Goal: Task Accomplishment & Management: Use online tool/utility

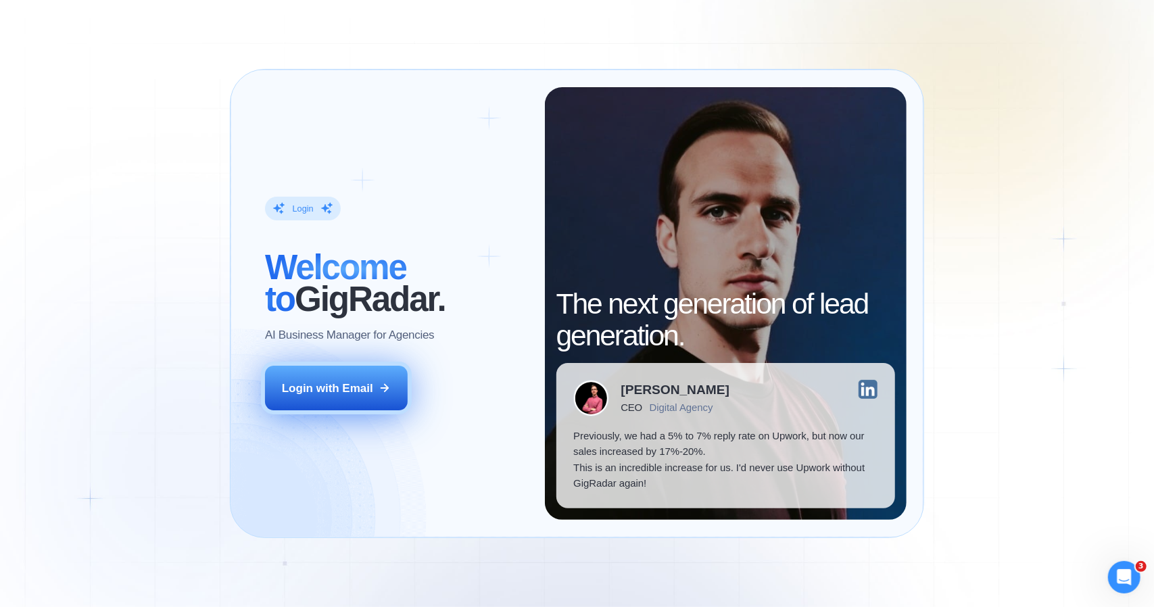
click at [320, 385] on div "Login with Email" at bounding box center [327, 388] width 91 height 16
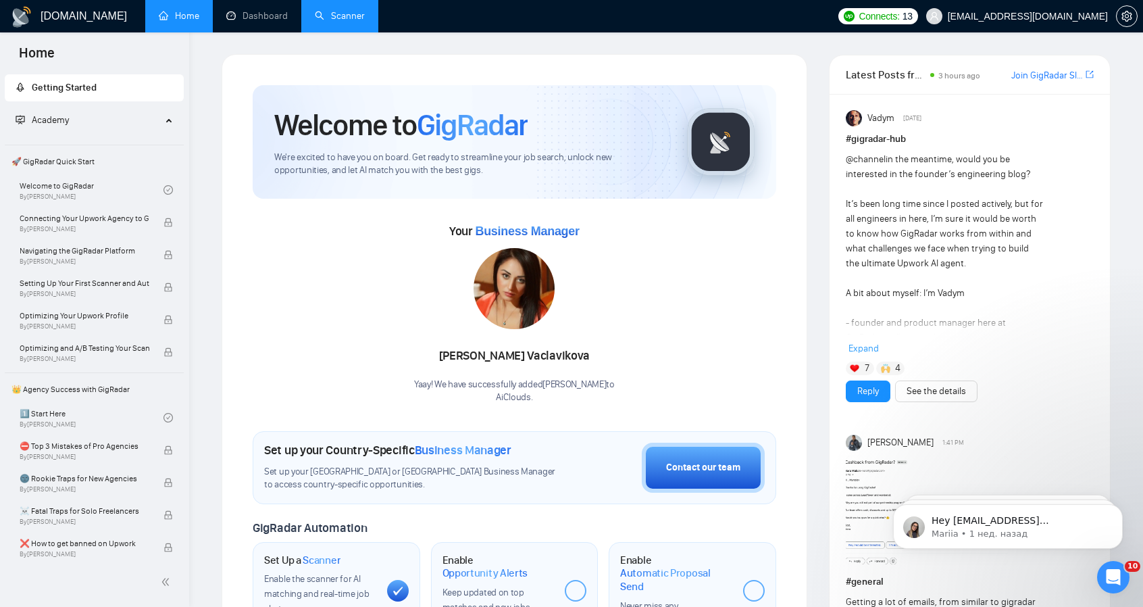
click at [335, 11] on link "Scanner" at bounding box center [340, 15] width 50 height 11
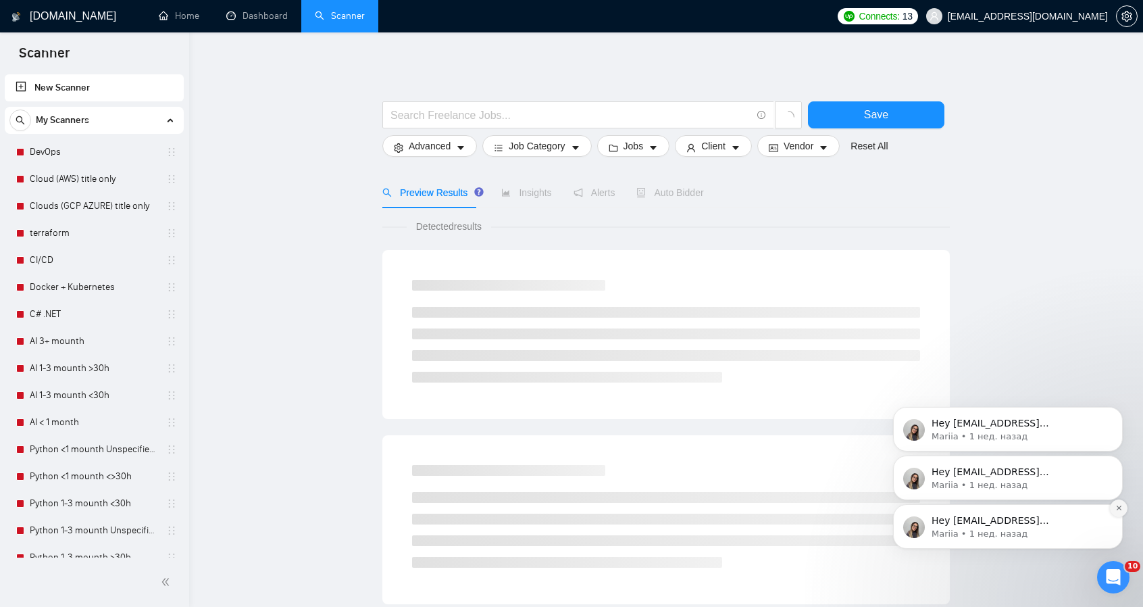
click at [1121, 513] on button "Dismiss notification" at bounding box center [1119, 508] width 18 height 18
click at [1121, 513] on button "Dismiss notification" at bounding box center [1119, 508] width 14 height 14
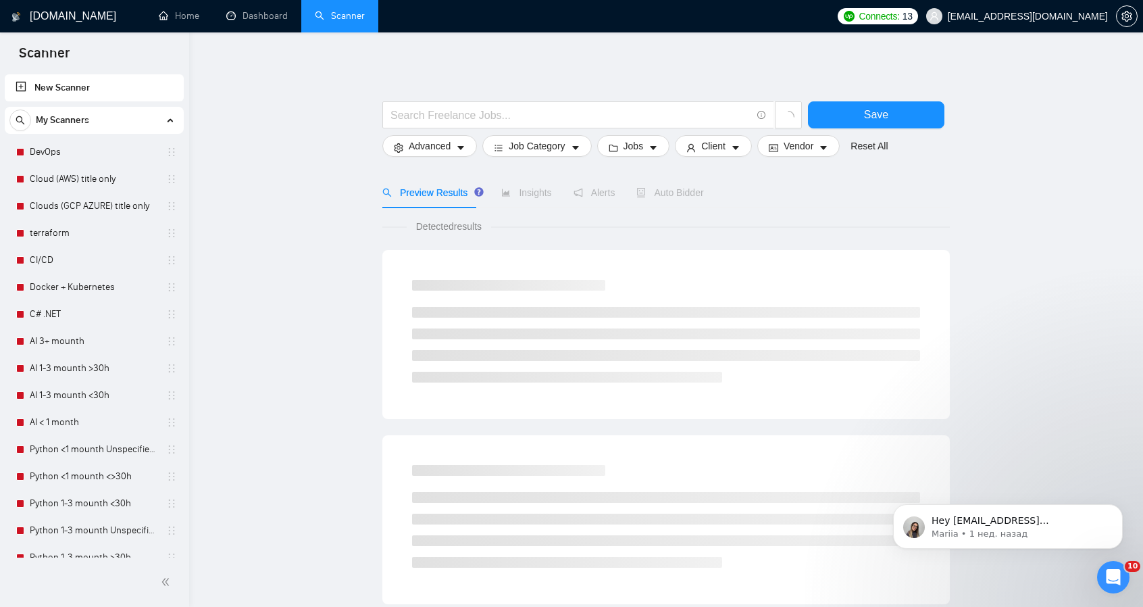
click at [1121, 513] on button "Dismiss notification" at bounding box center [1119, 508] width 14 height 14
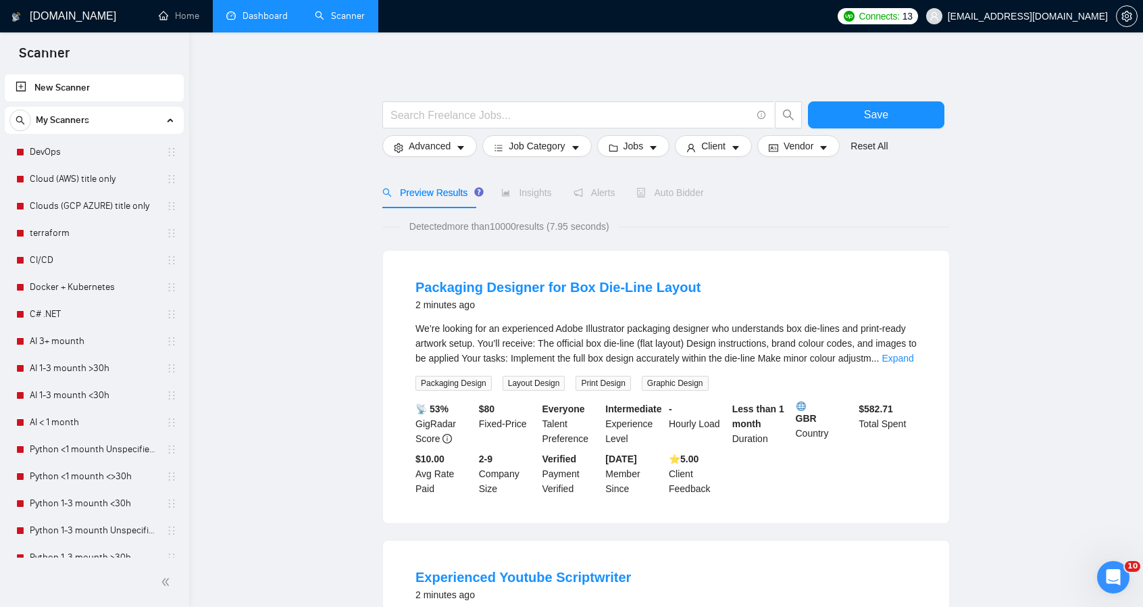
click at [255, 10] on link "Dashboard" at bounding box center [256, 15] width 61 height 11
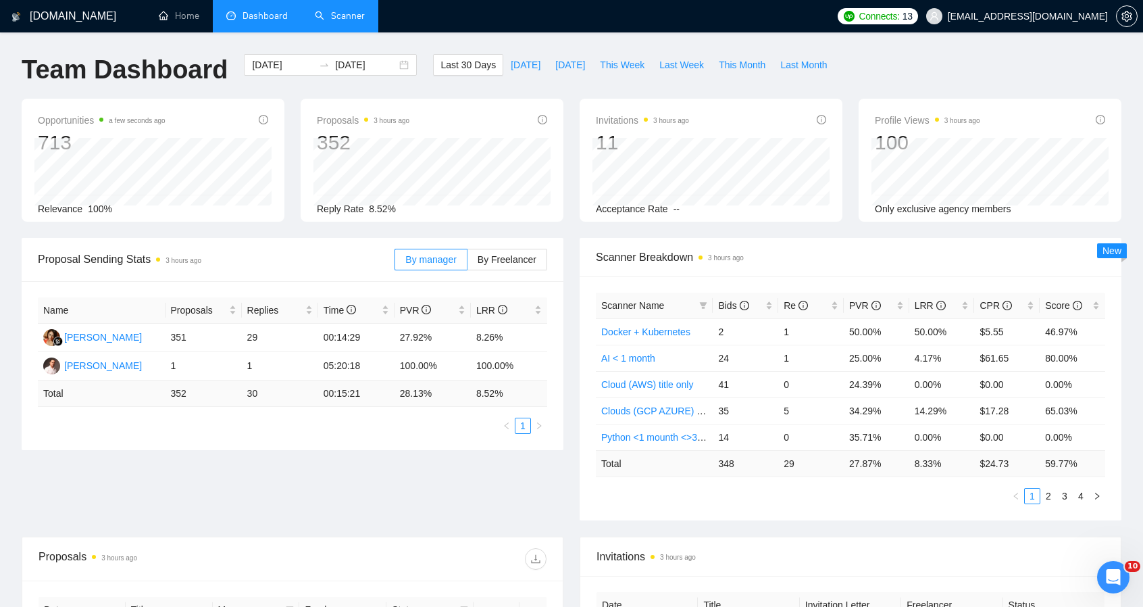
click at [361, 22] on link "Scanner" at bounding box center [340, 15] width 50 height 11
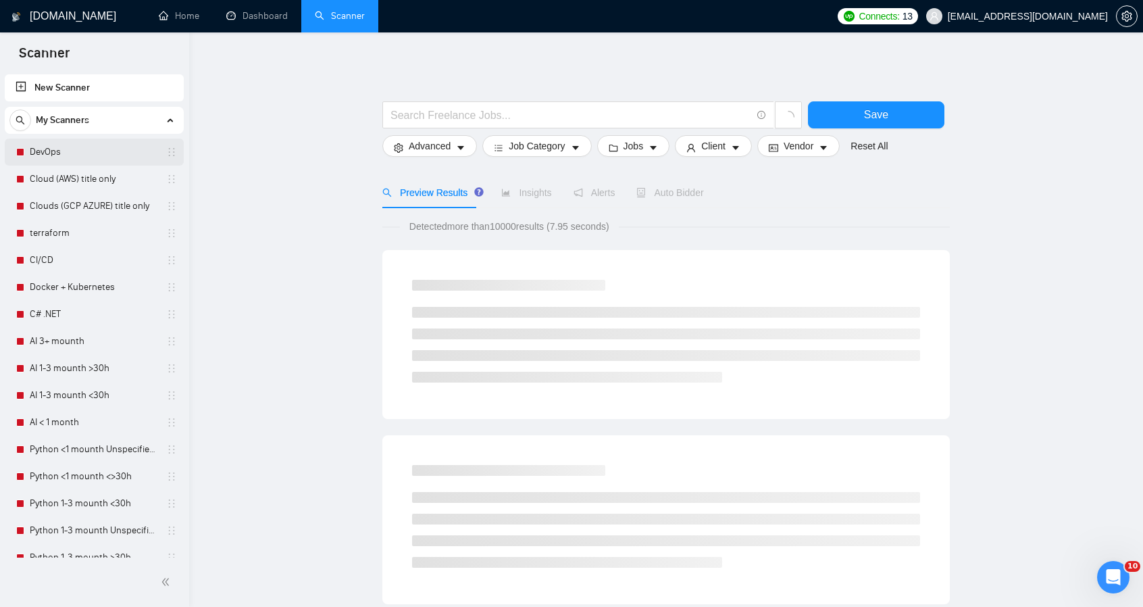
click at [69, 151] on link "DevOps" at bounding box center [94, 152] width 128 height 27
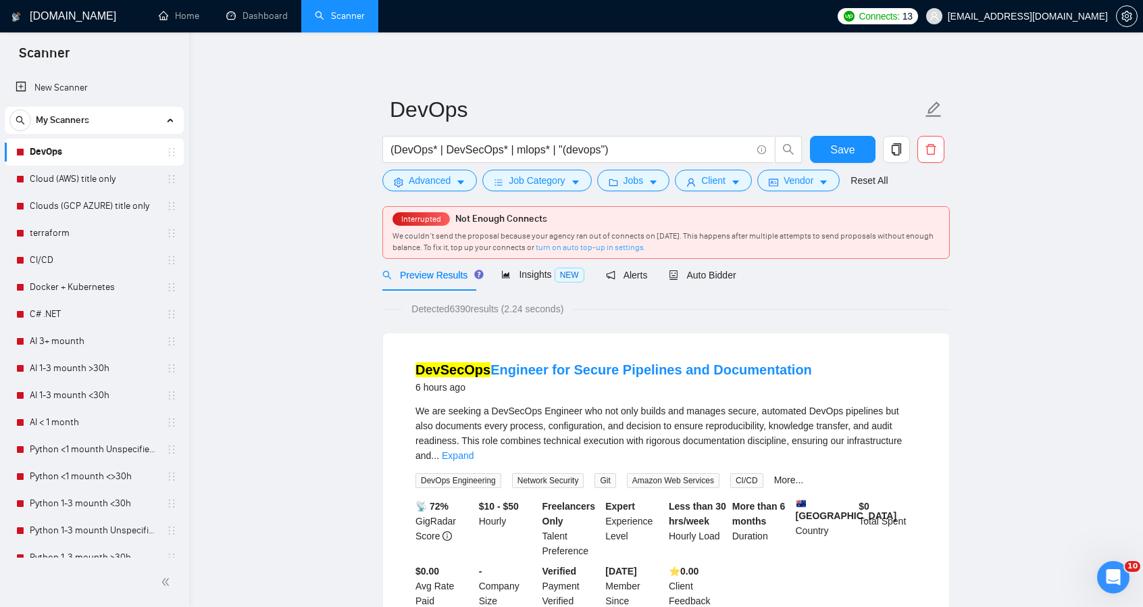
click at [589, 246] on link "turn on auto top-up in settings." at bounding box center [591, 247] width 110 height 9
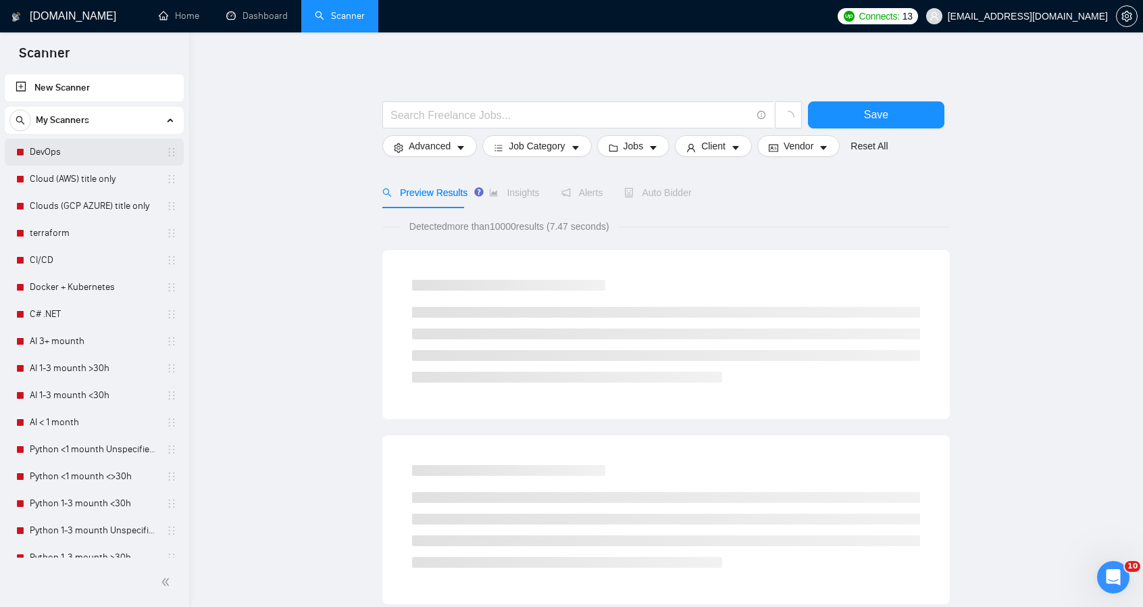
click at [65, 152] on link "DevOps" at bounding box center [94, 152] width 128 height 27
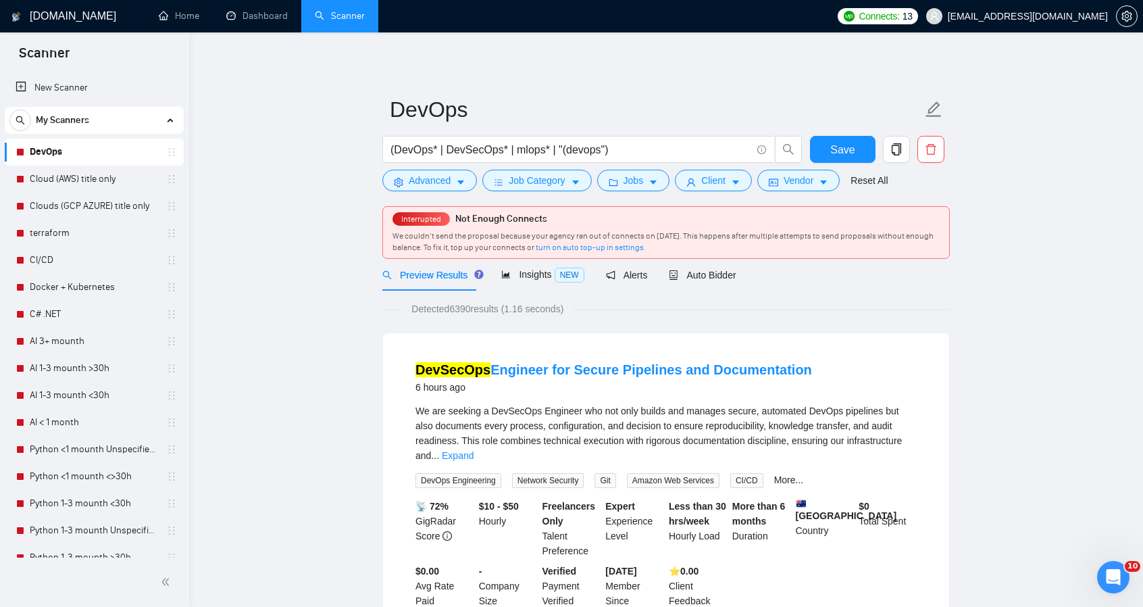
click at [733, 278] on div "Preview Results Insights NEW Alerts Auto Bidder" at bounding box center [667, 275] width 568 height 32
click at [719, 278] on span "Auto Bidder" at bounding box center [702, 275] width 67 height 11
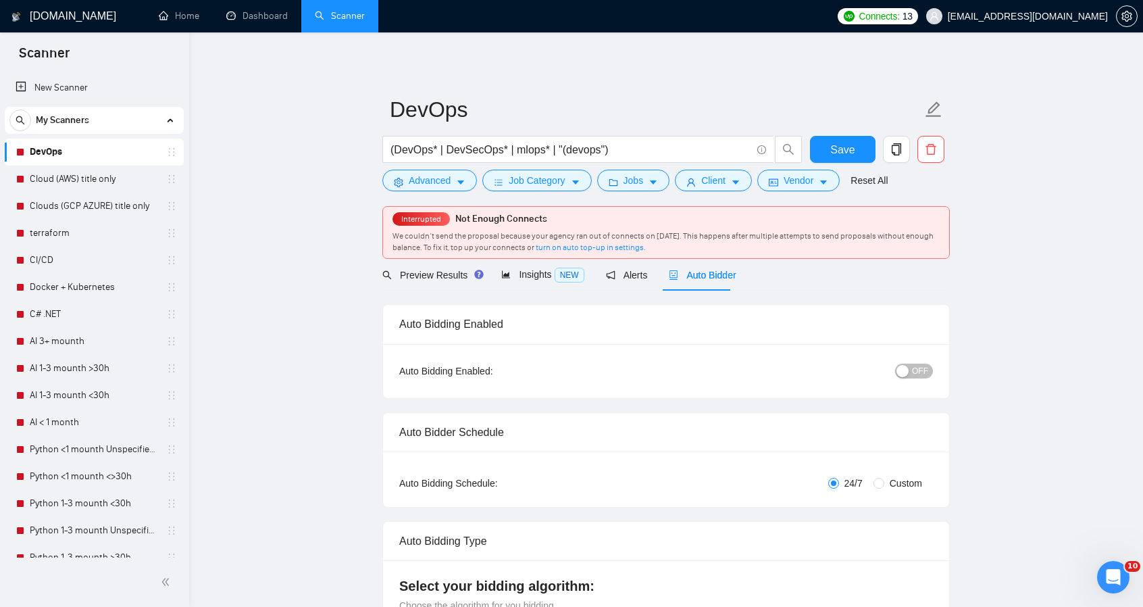
click at [930, 370] on button "OFF" at bounding box center [914, 371] width 38 height 15
click at [51, 170] on link "Cloud (AWS) title only" at bounding box center [94, 179] width 128 height 27
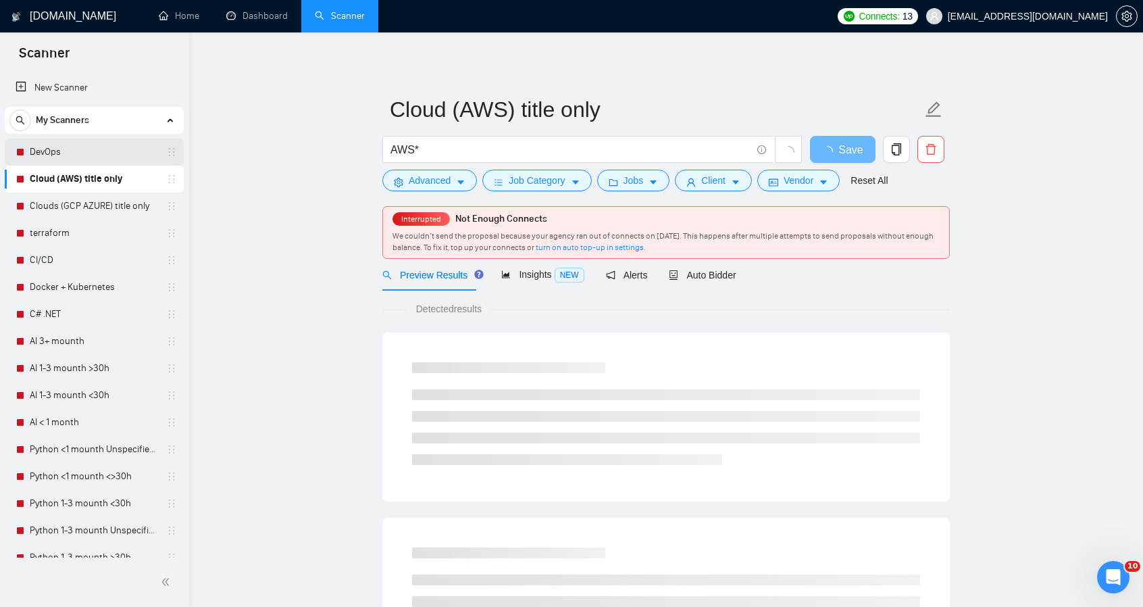
click at [89, 148] on link "DevOps" at bounding box center [94, 152] width 128 height 27
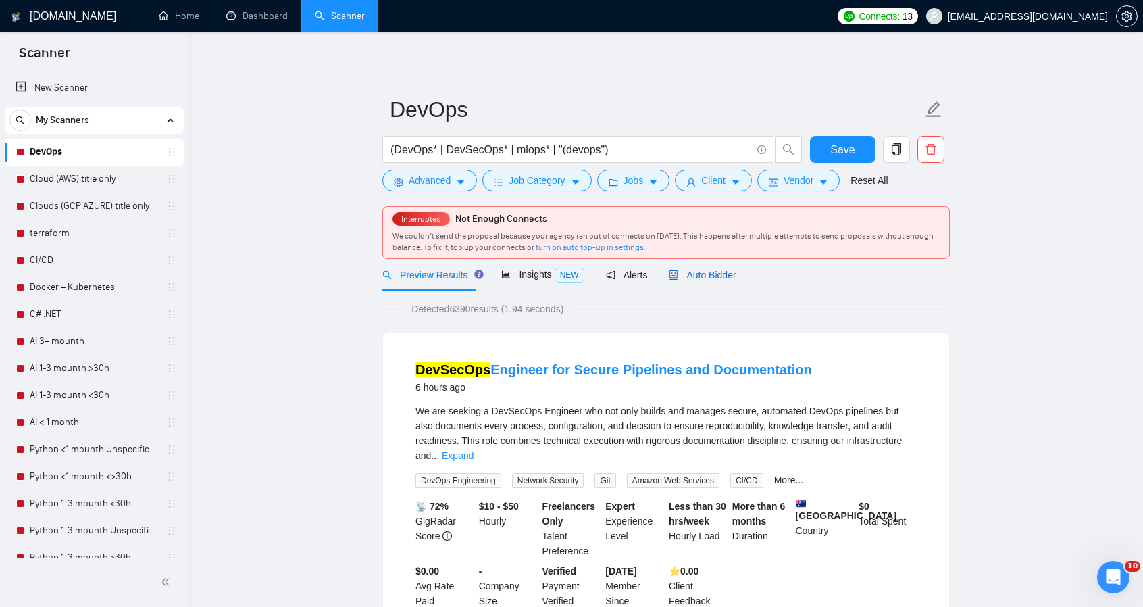
click at [705, 275] on span "Auto Bidder" at bounding box center [702, 275] width 67 height 11
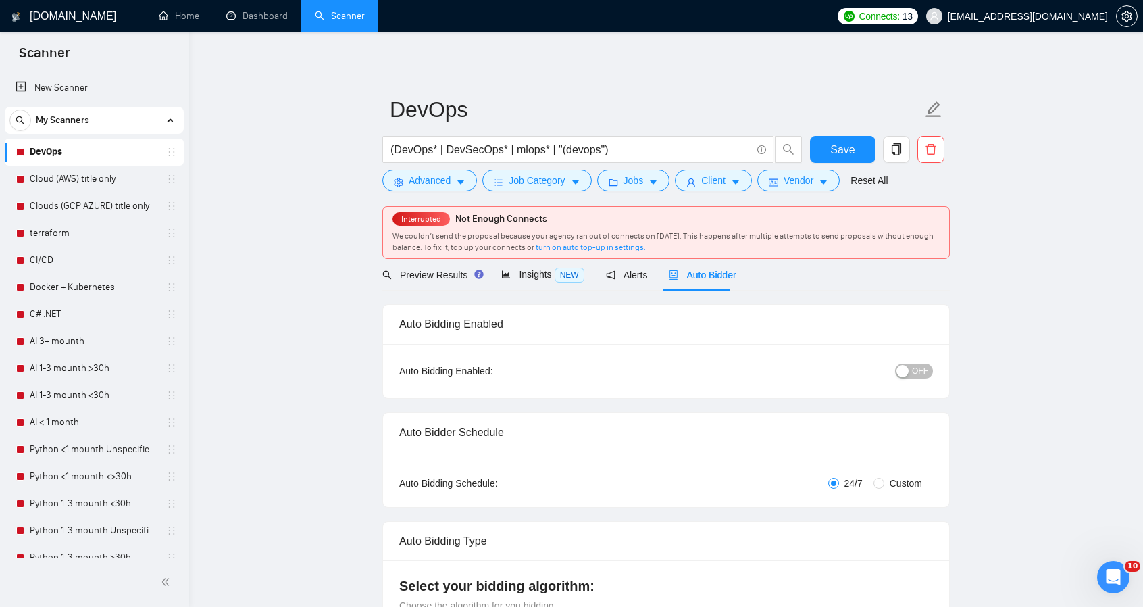
click at [926, 368] on span "OFF" at bounding box center [920, 371] width 16 height 15
click at [846, 152] on span "Save" at bounding box center [843, 149] width 24 height 17
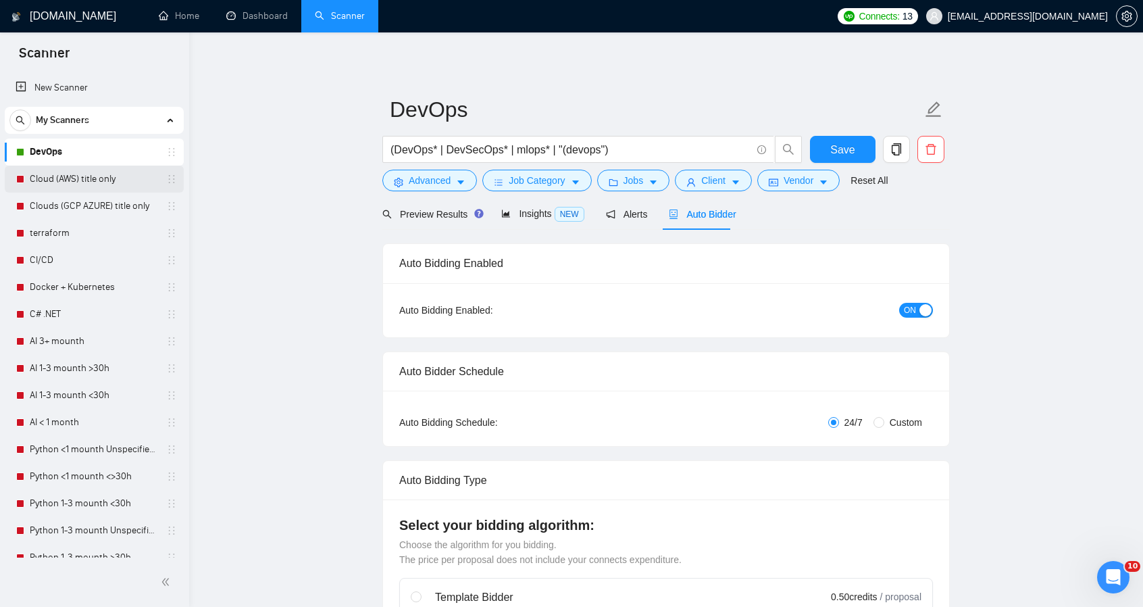
click at [54, 170] on link "Cloud (AWS) title only" at bounding box center [94, 179] width 128 height 27
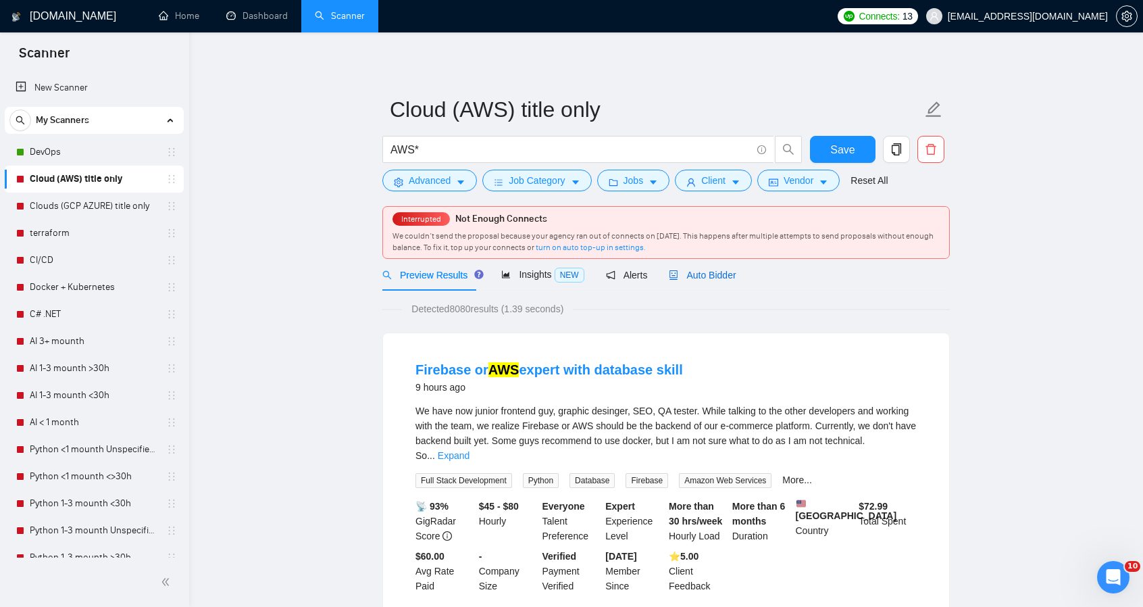
click at [711, 276] on span "Auto Bidder" at bounding box center [702, 275] width 67 height 11
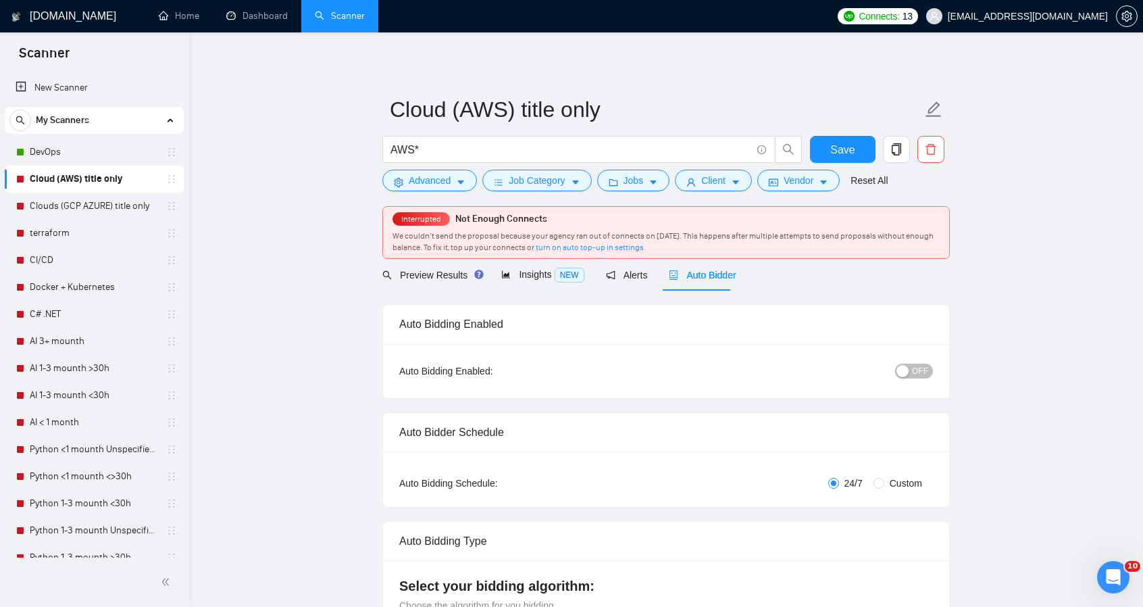
click at [920, 370] on span "OFF" at bounding box center [920, 371] width 16 height 15
click at [838, 147] on span "Save" at bounding box center [843, 149] width 24 height 17
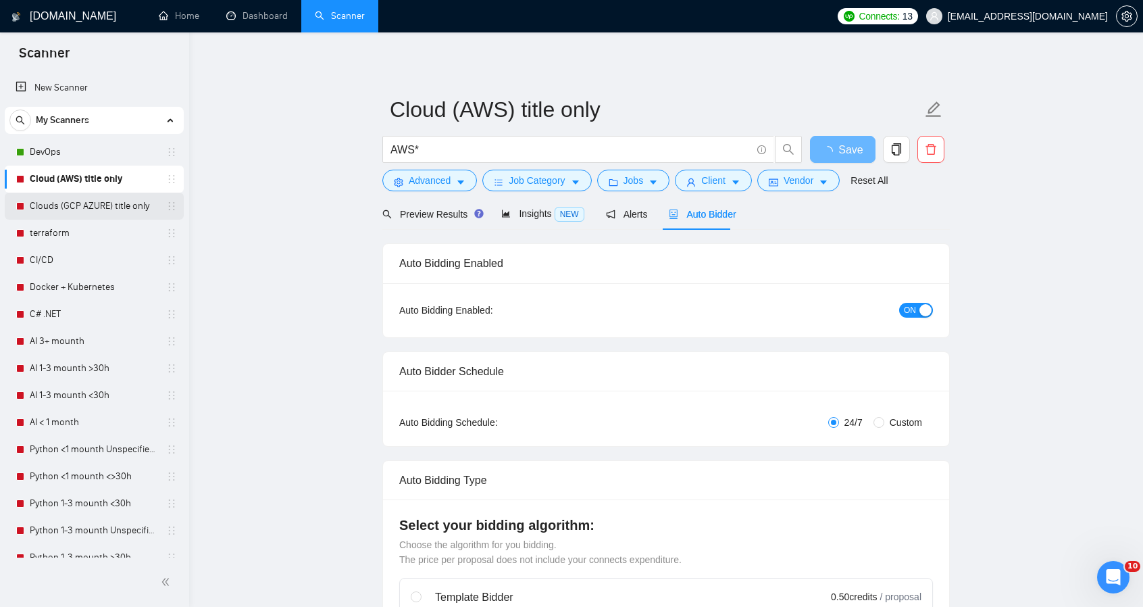
click at [64, 207] on link "Clouds (GCP AZURE) title only" at bounding box center [94, 206] width 128 height 27
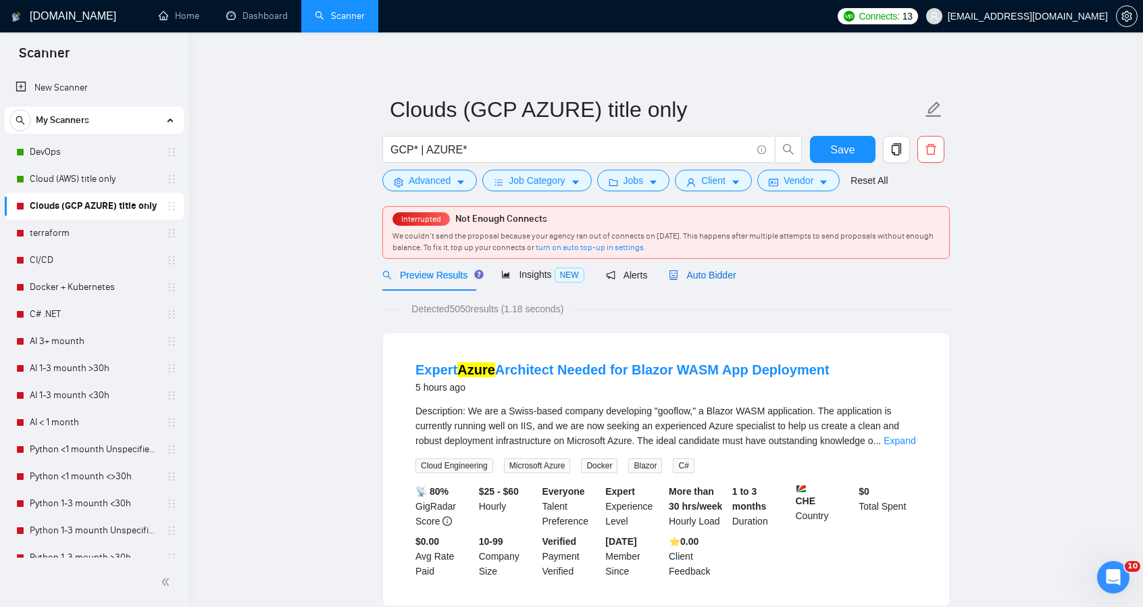
click at [715, 275] on span "Auto Bidder" at bounding box center [702, 275] width 67 height 11
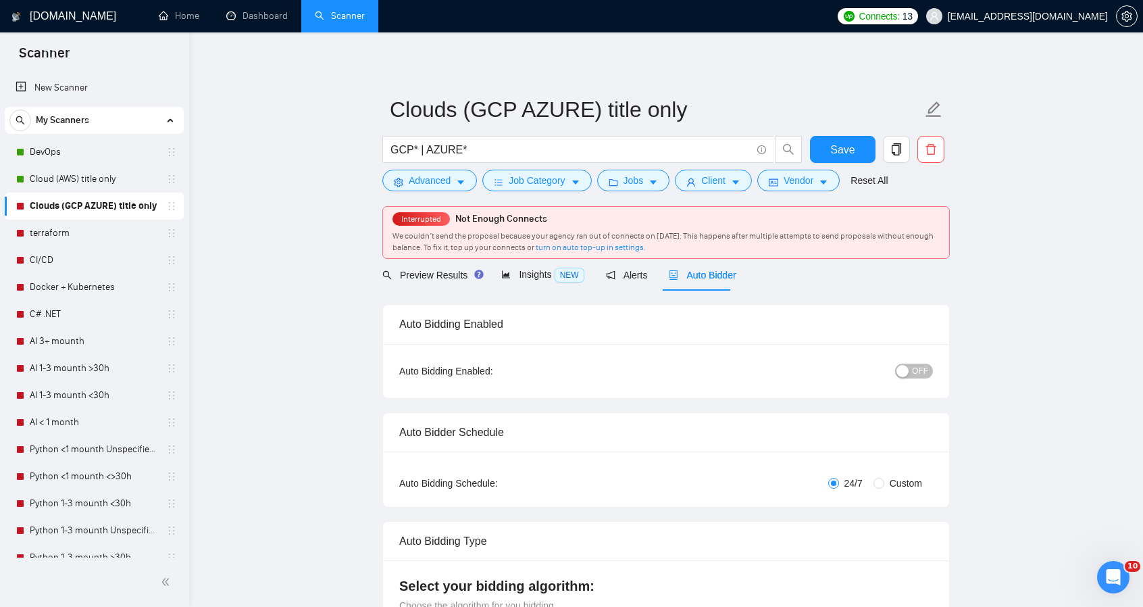
click at [922, 371] on span "OFF" at bounding box center [920, 371] width 16 height 15
click at [852, 143] on span "Save" at bounding box center [843, 149] width 24 height 17
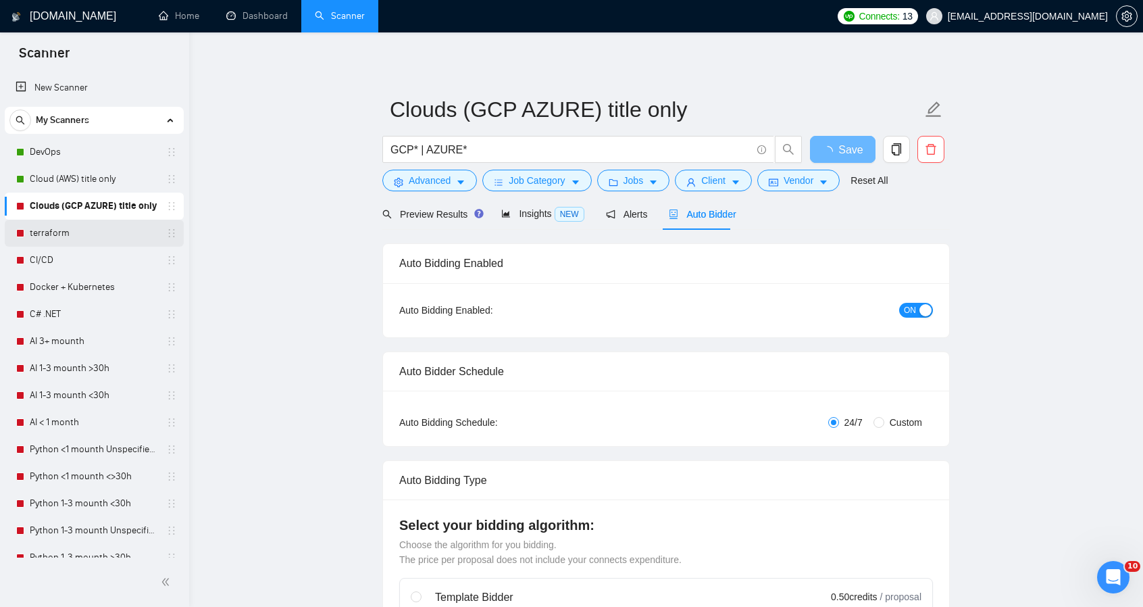
click at [102, 236] on link "terraform" at bounding box center [94, 233] width 128 height 27
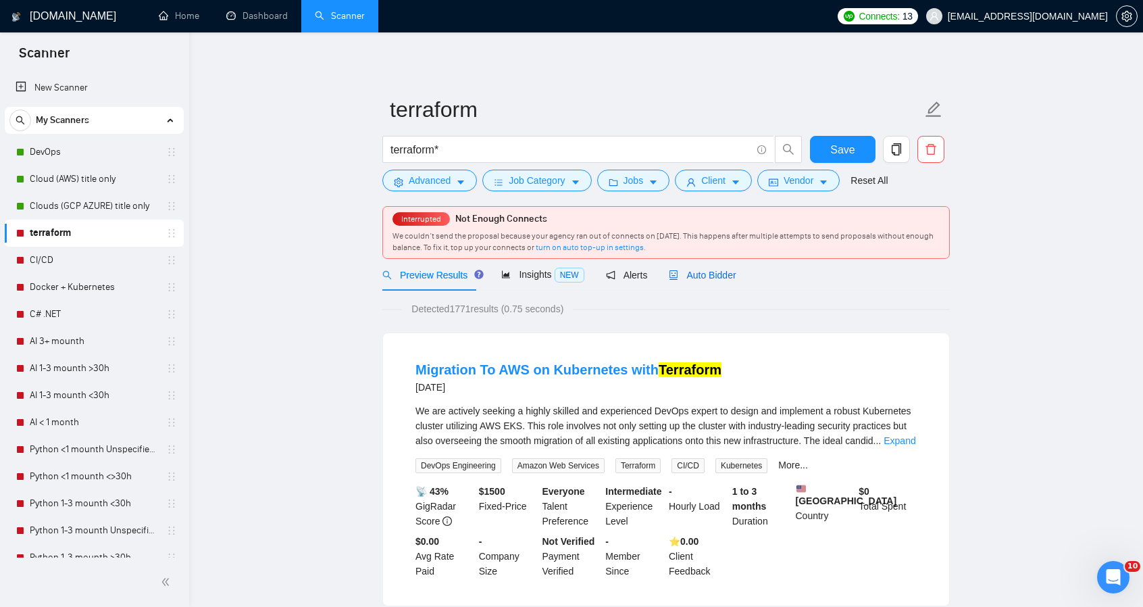
click at [712, 270] on span "Auto Bidder" at bounding box center [702, 275] width 67 height 11
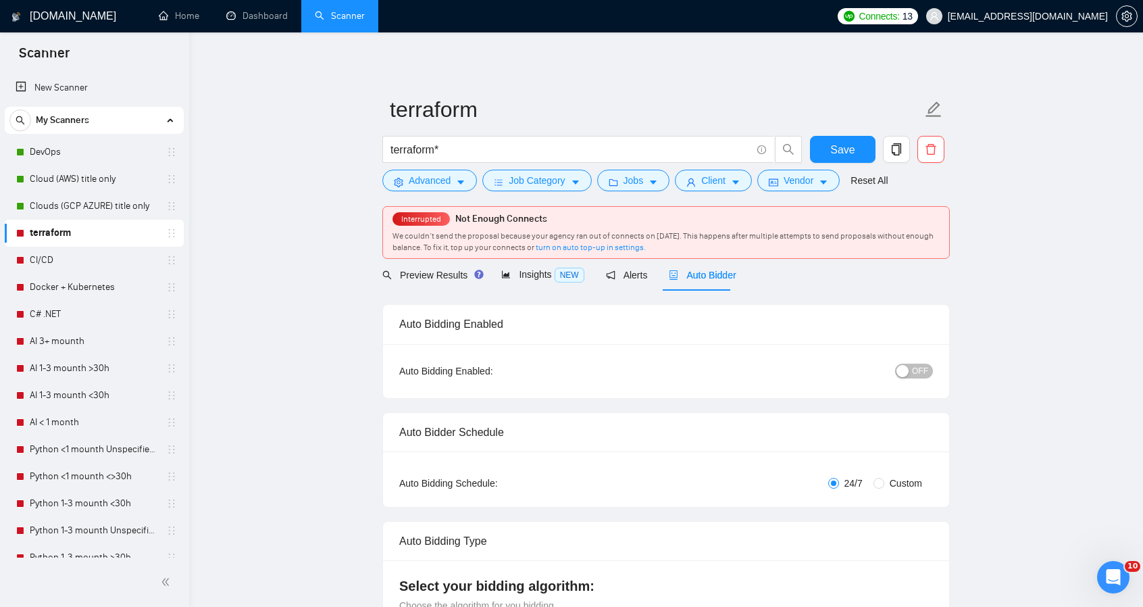
click at [927, 373] on span "OFF" at bounding box center [920, 371] width 16 height 15
click at [847, 143] on span "Save" at bounding box center [843, 149] width 24 height 17
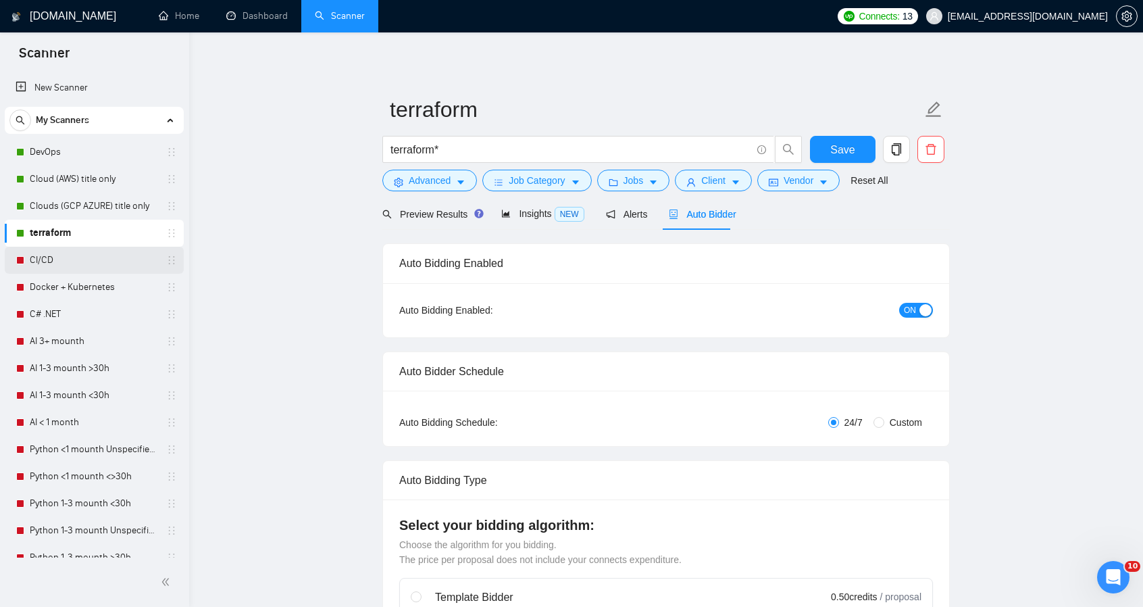
click at [68, 256] on link "CI/CD" at bounding box center [94, 260] width 128 height 27
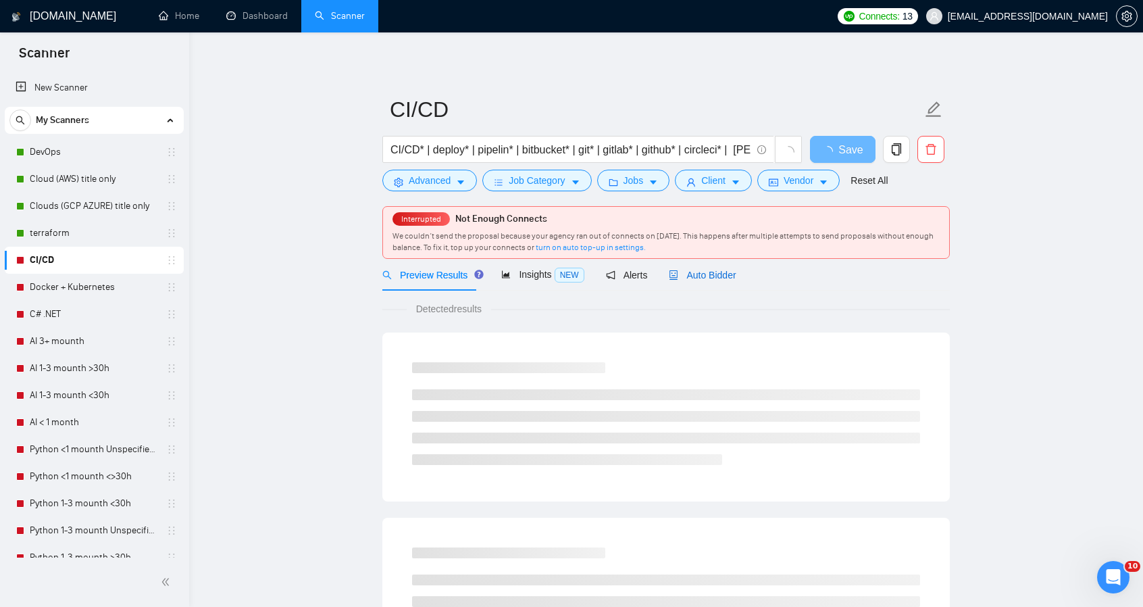
click at [715, 271] on span "Auto Bidder" at bounding box center [702, 275] width 67 height 11
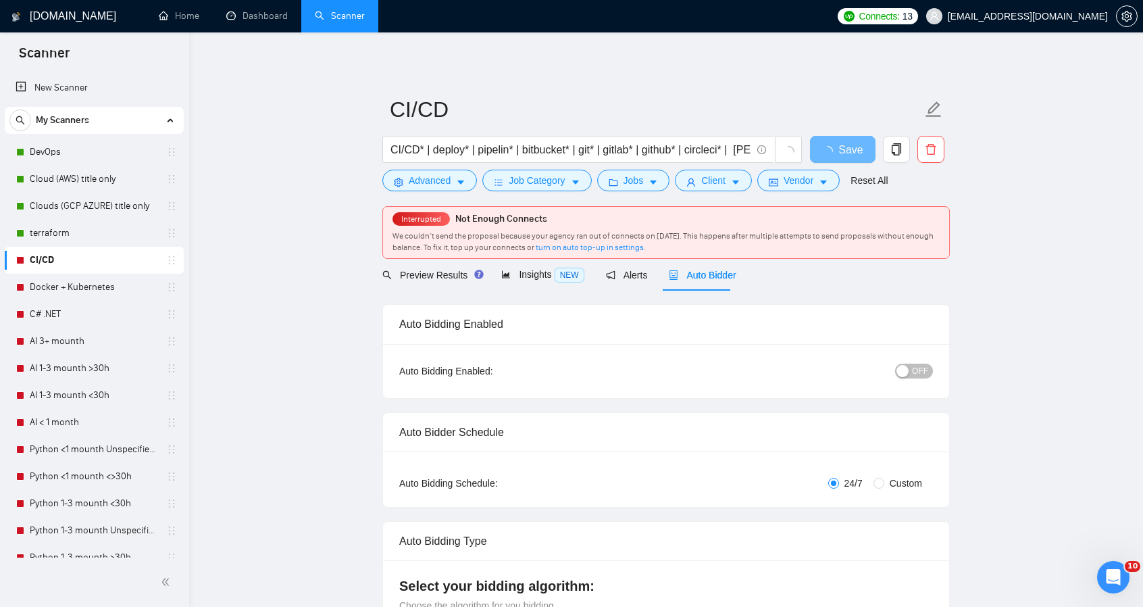
click at [924, 372] on span "OFF" at bounding box center [920, 371] width 16 height 15
click at [860, 144] on button "Save" at bounding box center [843, 149] width 66 height 27
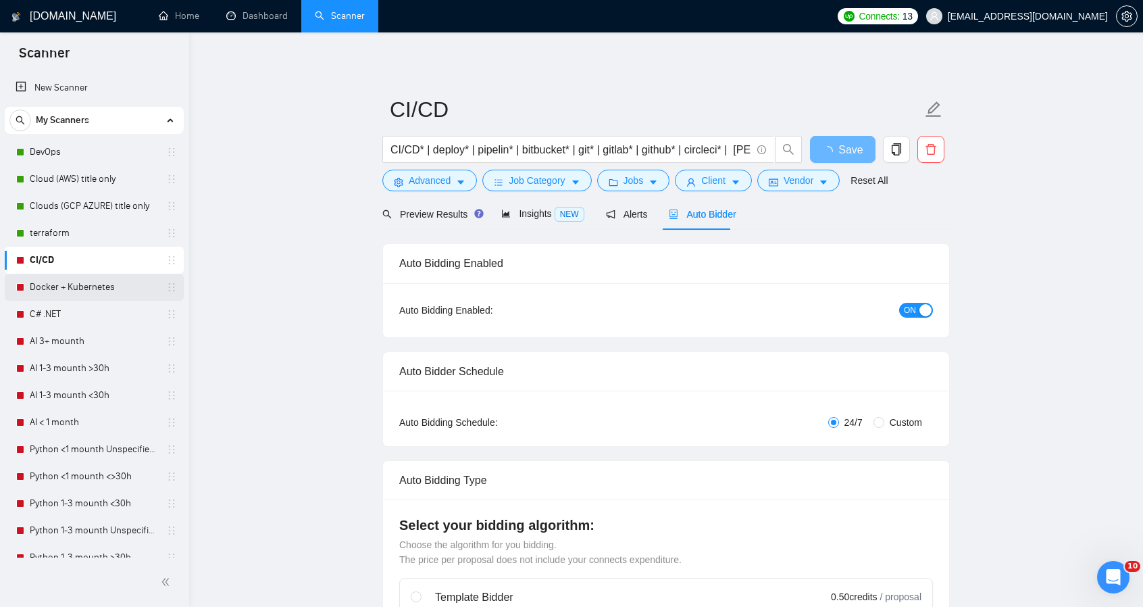
click at [105, 276] on link "Docker + Kubernetes" at bounding box center [94, 287] width 128 height 27
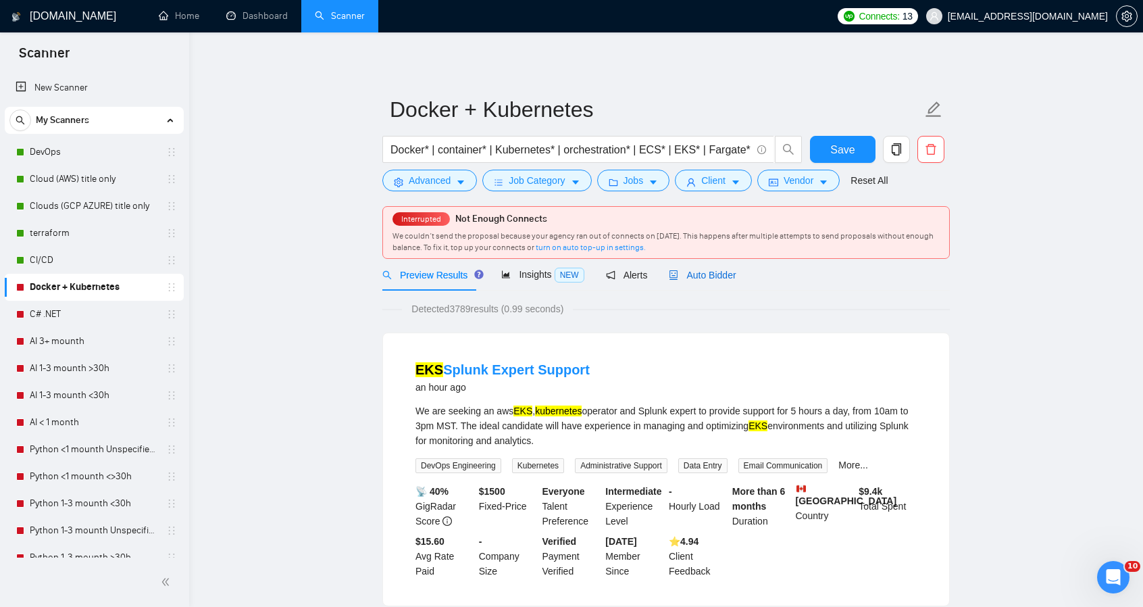
click at [706, 280] on span "Auto Bidder" at bounding box center [702, 275] width 67 height 11
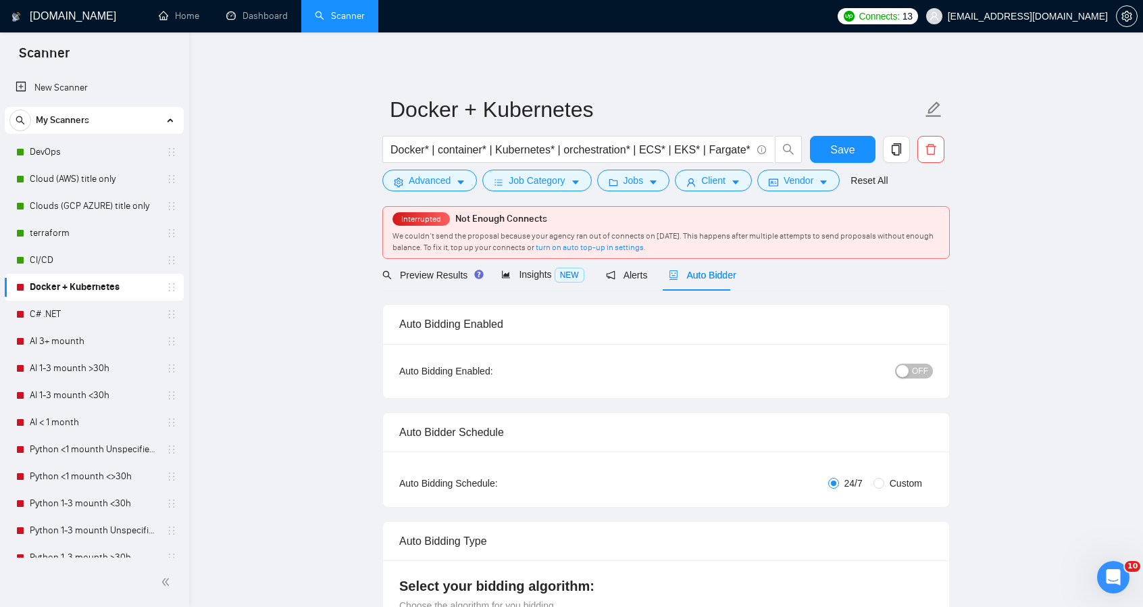
click at [921, 367] on span "OFF" at bounding box center [920, 371] width 16 height 15
click at [839, 147] on span "Save" at bounding box center [843, 149] width 24 height 17
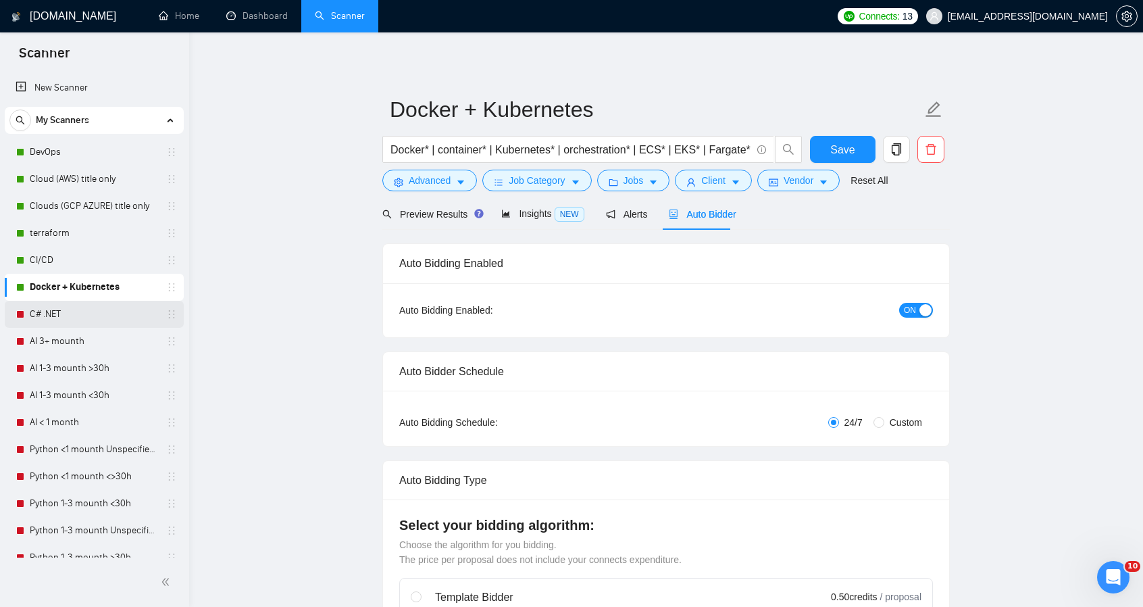
click at [49, 303] on link "C# .NET" at bounding box center [94, 314] width 128 height 27
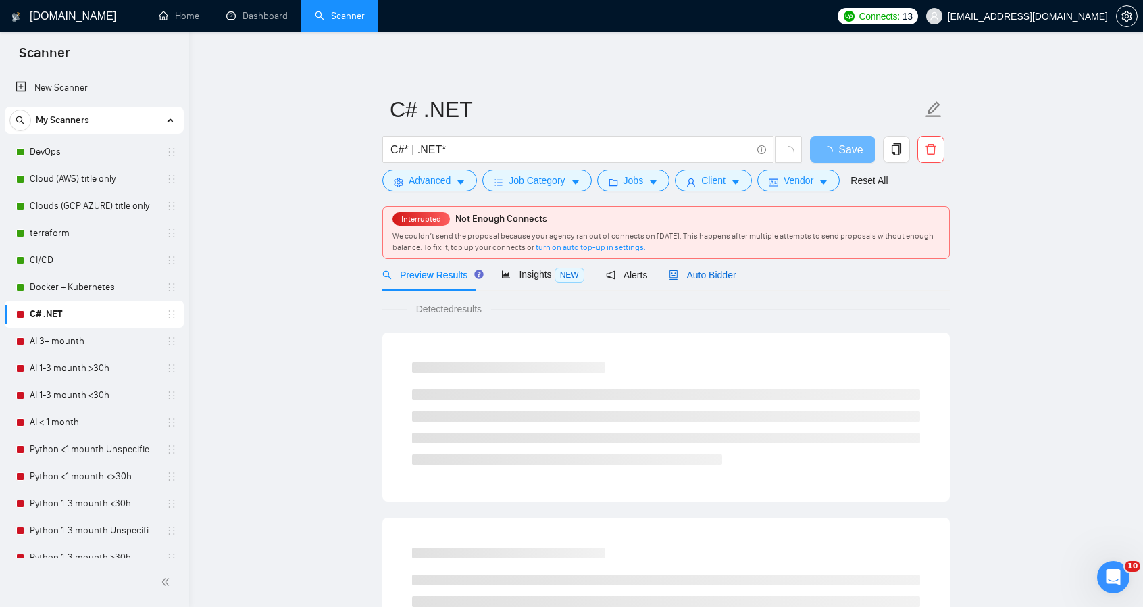
click at [694, 280] on span "Auto Bidder" at bounding box center [702, 275] width 67 height 11
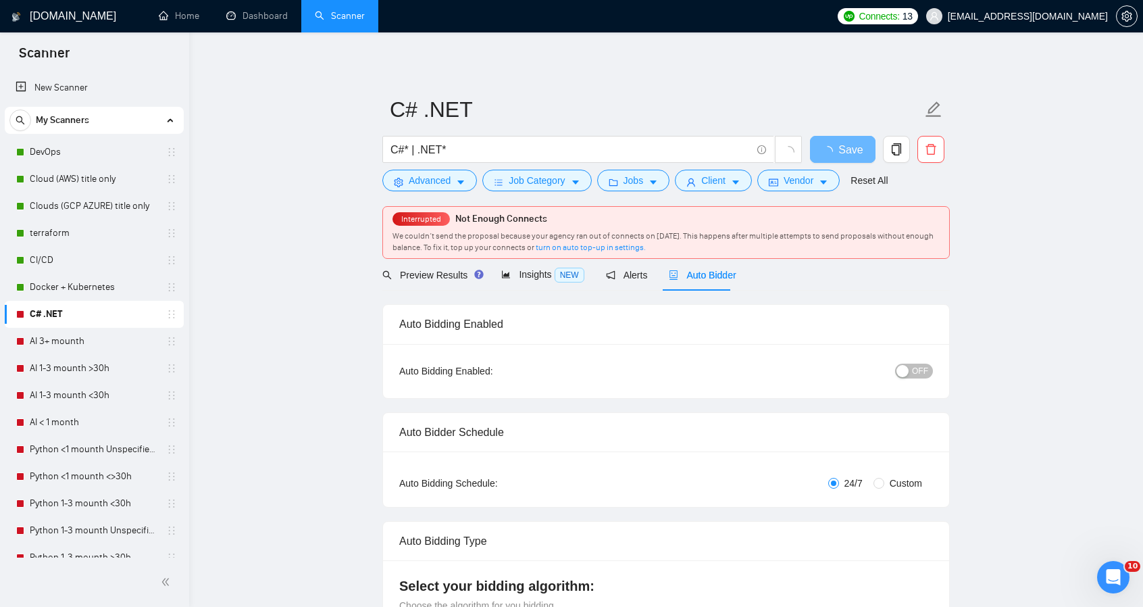
click at [929, 368] on span "OFF" at bounding box center [920, 371] width 16 height 15
click at [839, 153] on span "loading" at bounding box center [830, 151] width 16 height 11
click at [839, 153] on span "Save" at bounding box center [843, 149] width 24 height 17
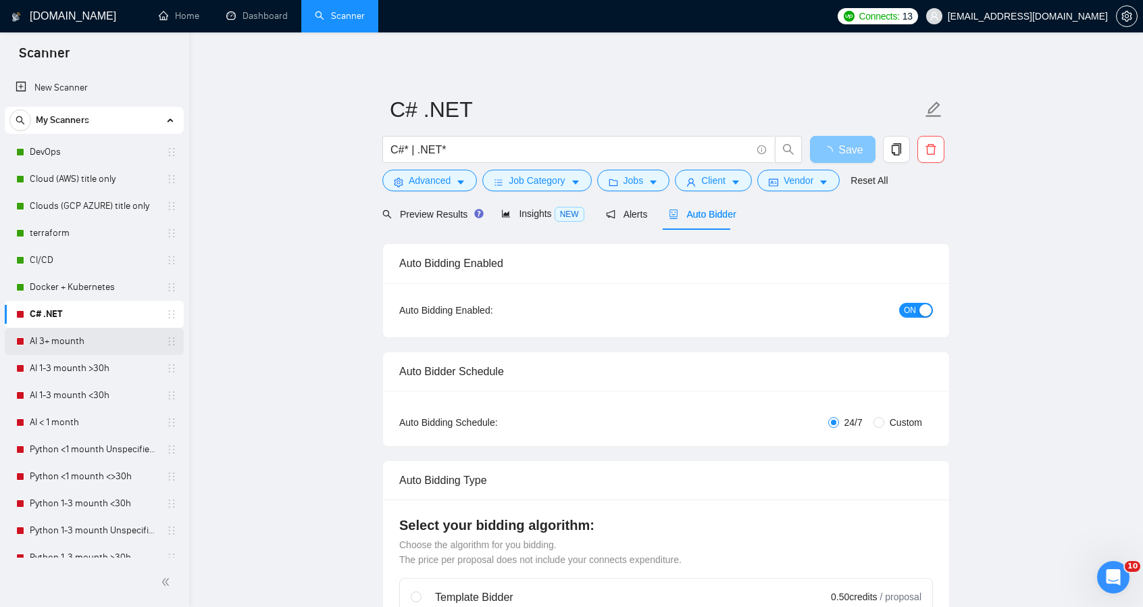
click at [101, 342] on link "AI 3+ mounth" at bounding box center [94, 341] width 128 height 27
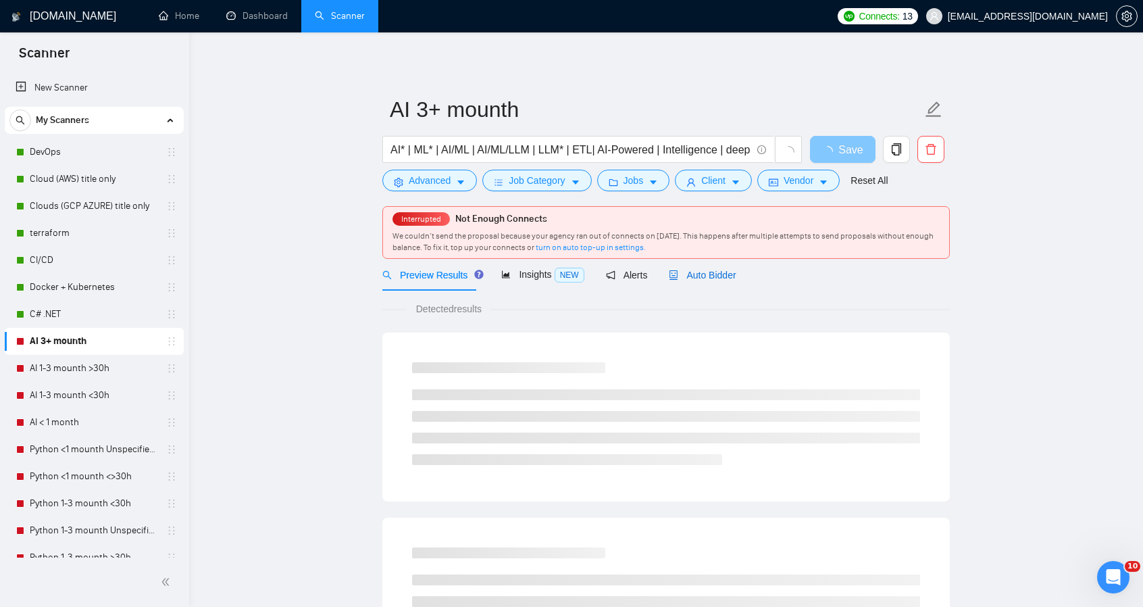
click at [706, 278] on span "Auto Bidder" at bounding box center [702, 275] width 67 height 11
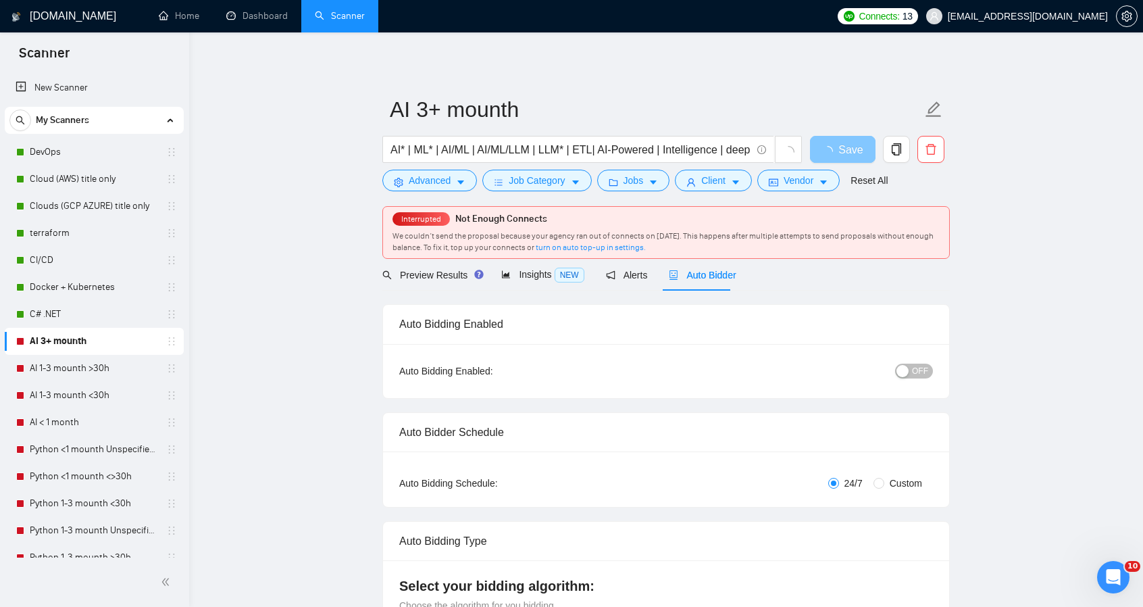
click at [924, 376] on span "OFF" at bounding box center [920, 371] width 16 height 15
click at [844, 148] on span "Save" at bounding box center [843, 149] width 24 height 17
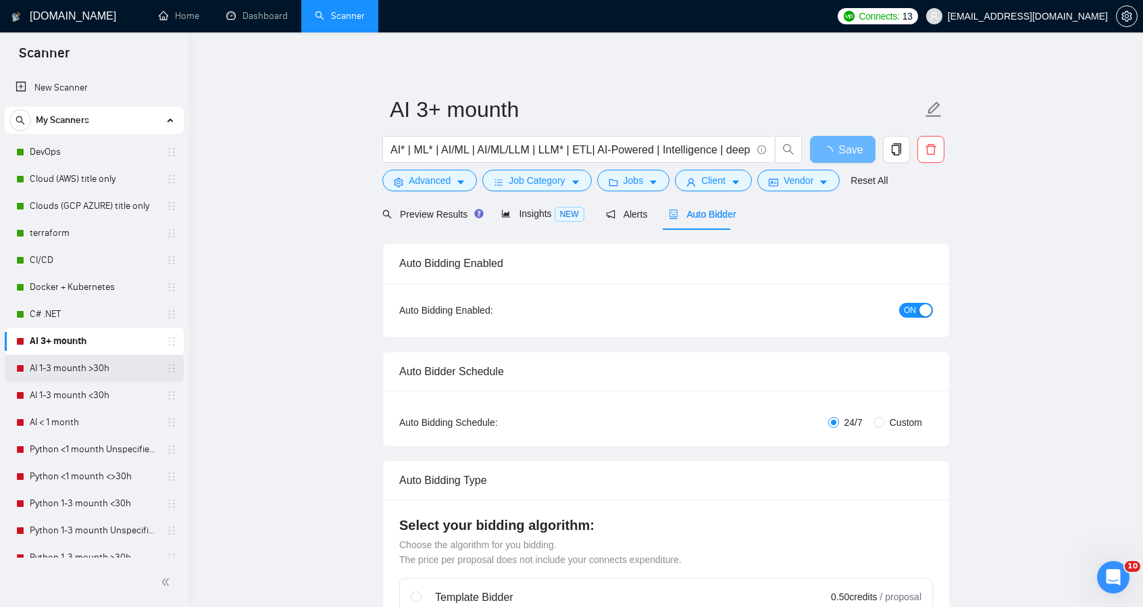
click at [101, 355] on link "AI 1-3 mounth >30h" at bounding box center [94, 368] width 128 height 27
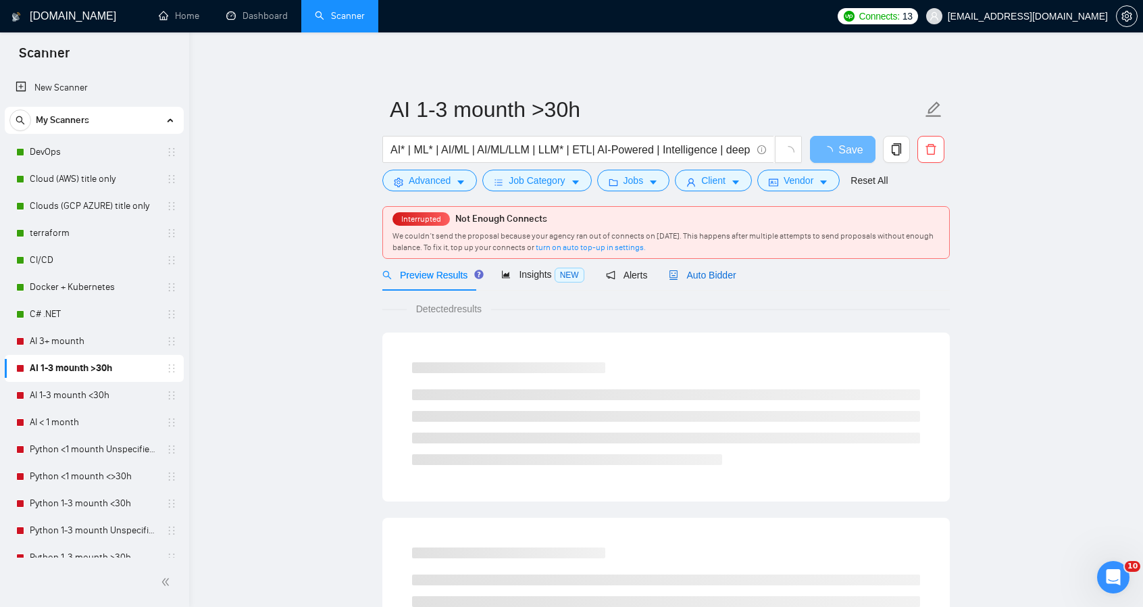
click at [702, 275] on span "Auto Bidder" at bounding box center [702, 275] width 67 height 11
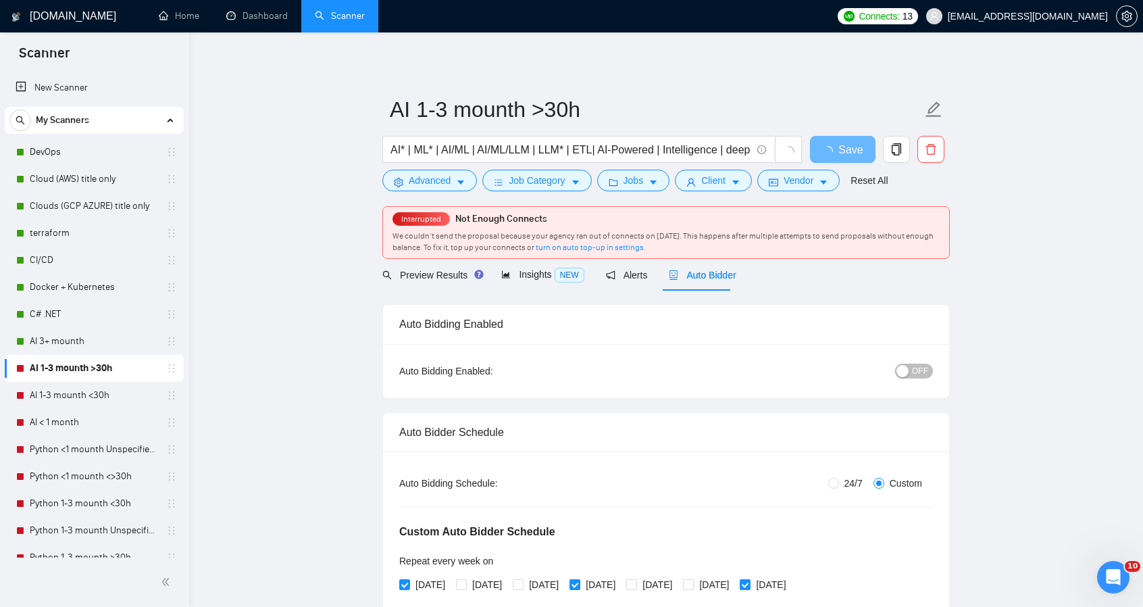
click at [928, 372] on span "OFF" at bounding box center [920, 371] width 16 height 15
click at [89, 385] on link "AI 1-3 mounth <30h" at bounding box center [94, 395] width 128 height 27
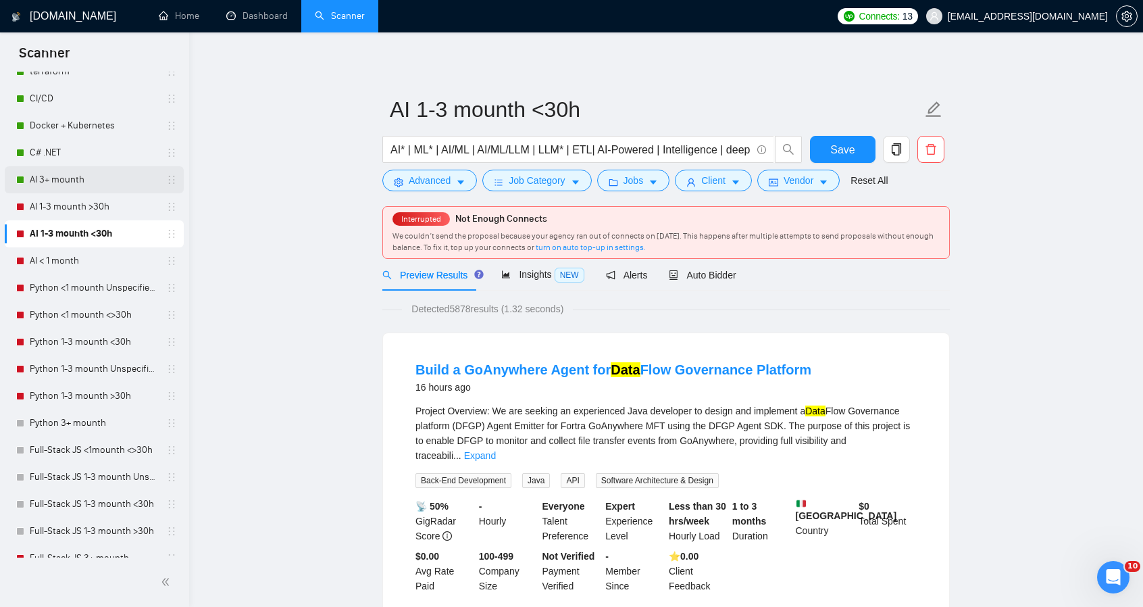
scroll to position [68, 0]
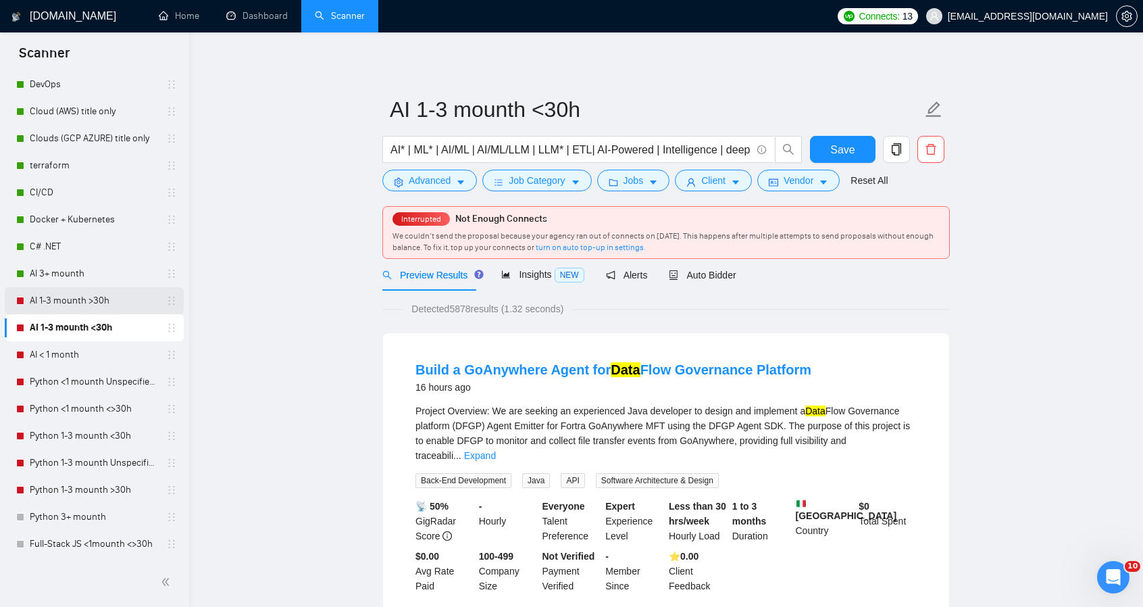
click at [134, 297] on link "AI 1-3 mounth >30h" at bounding box center [94, 300] width 128 height 27
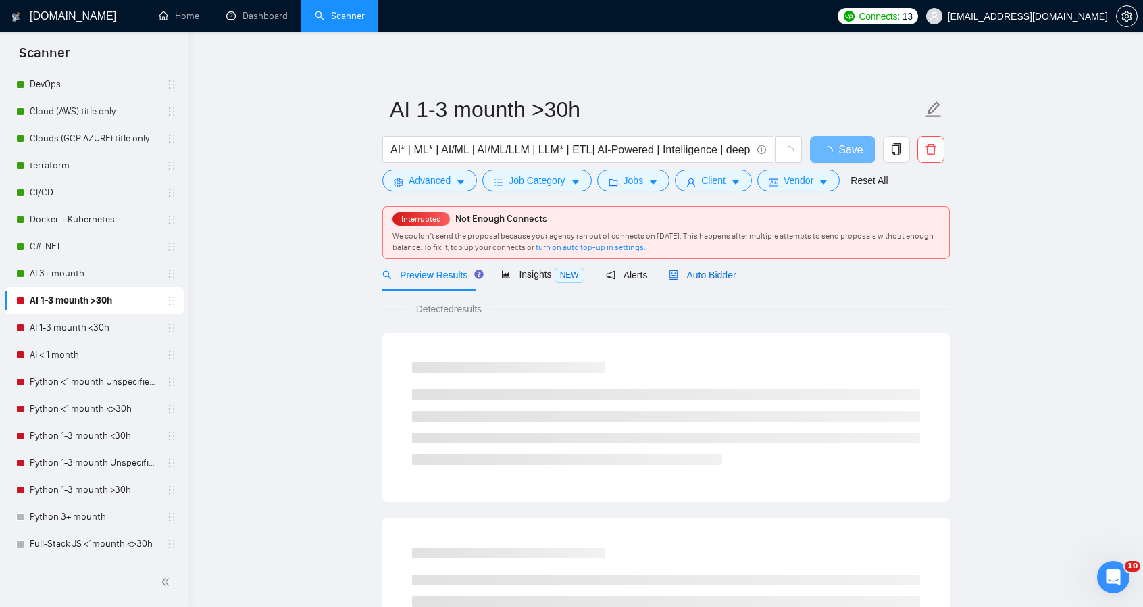
click at [691, 280] on span "Auto Bidder" at bounding box center [702, 275] width 67 height 11
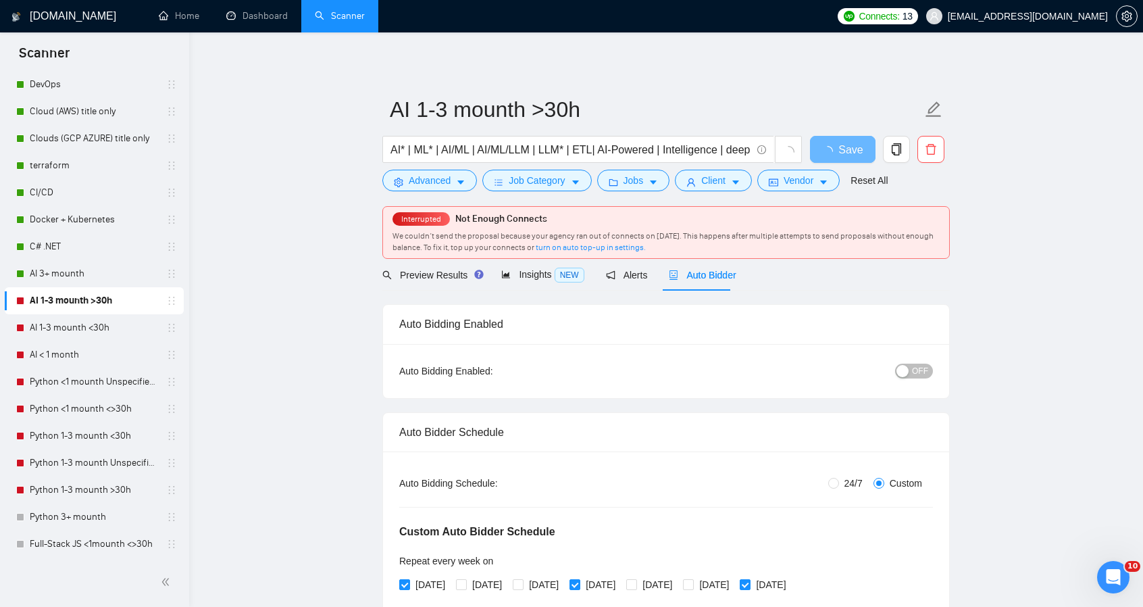
click at [926, 367] on span "OFF" at bounding box center [920, 371] width 16 height 15
click at [838, 149] on span "loading" at bounding box center [830, 151] width 16 height 11
click at [136, 329] on link "AI 1-3 mounth <30h" at bounding box center [94, 327] width 128 height 27
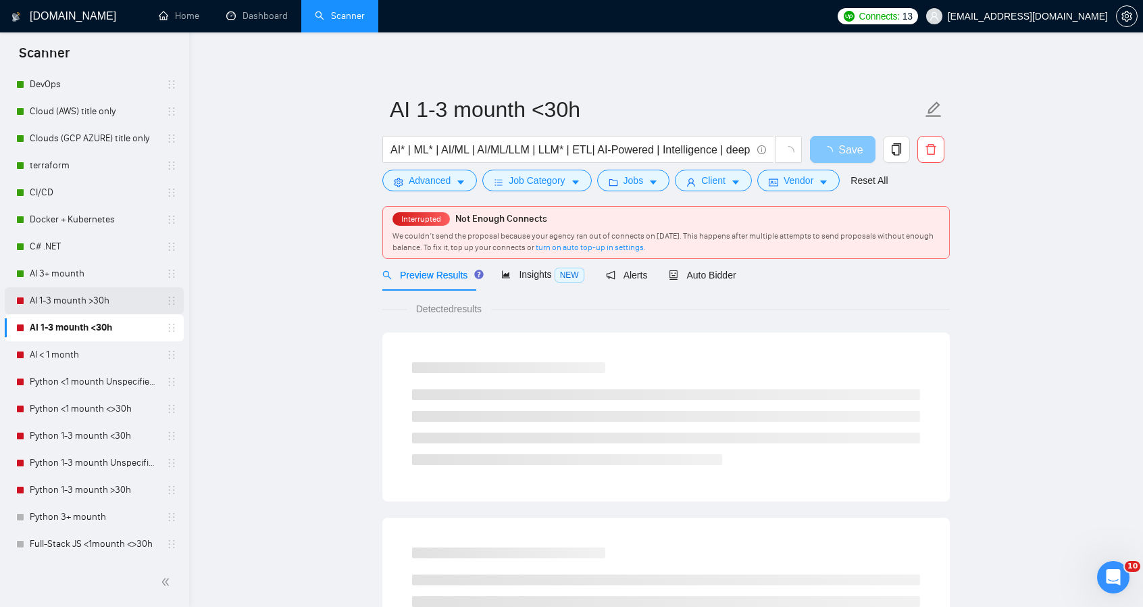
click at [48, 304] on link "AI 1-3 mounth >30h" at bounding box center [94, 300] width 128 height 27
click at [724, 275] on span "Auto Bidder" at bounding box center [702, 275] width 67 height 11
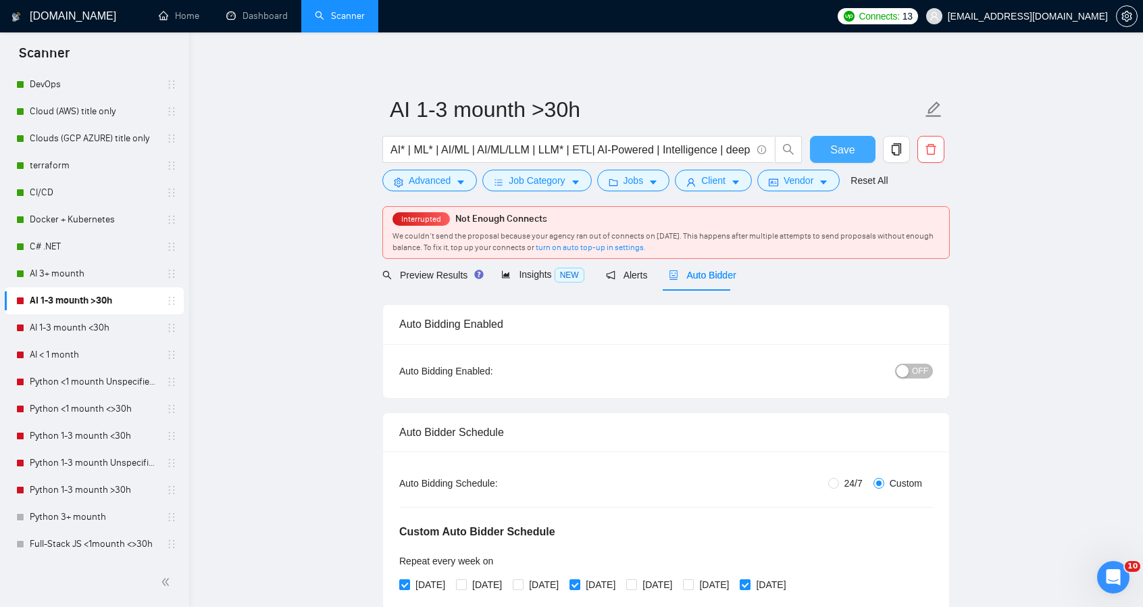
click at [917, 368] on span "OFF" at bounding box center [920, 371] width 16 height 15
click at [825, 157] on button "Save" at bounding box center [843, 149] width 66 height 27
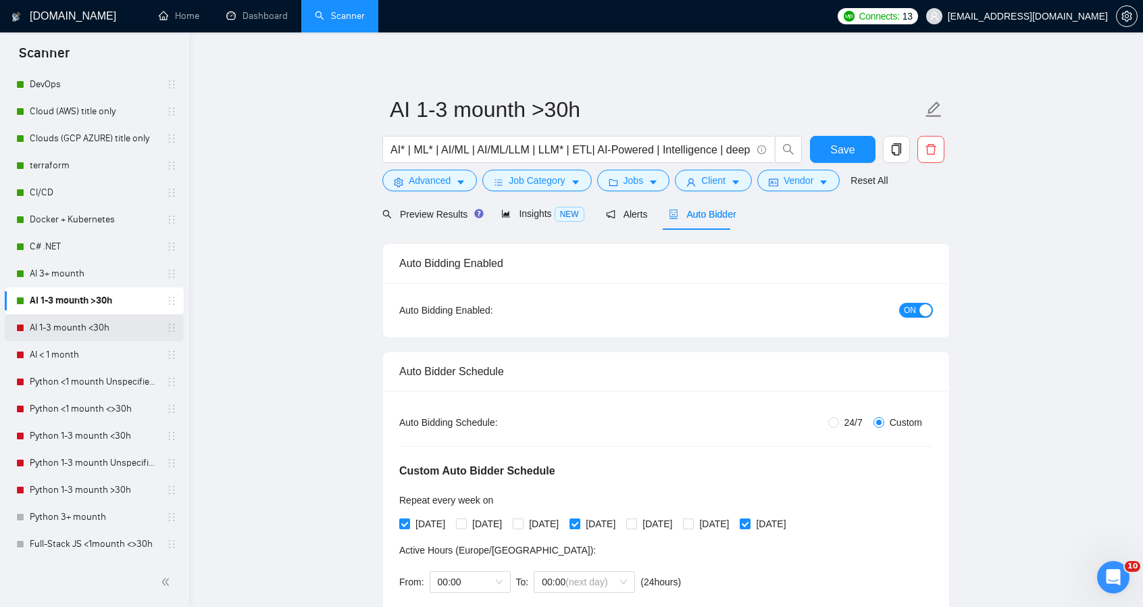
click at [95, 325] on link "AI 1-3 mounth <30h" at bounding box center [94, 327] width 128 height 27
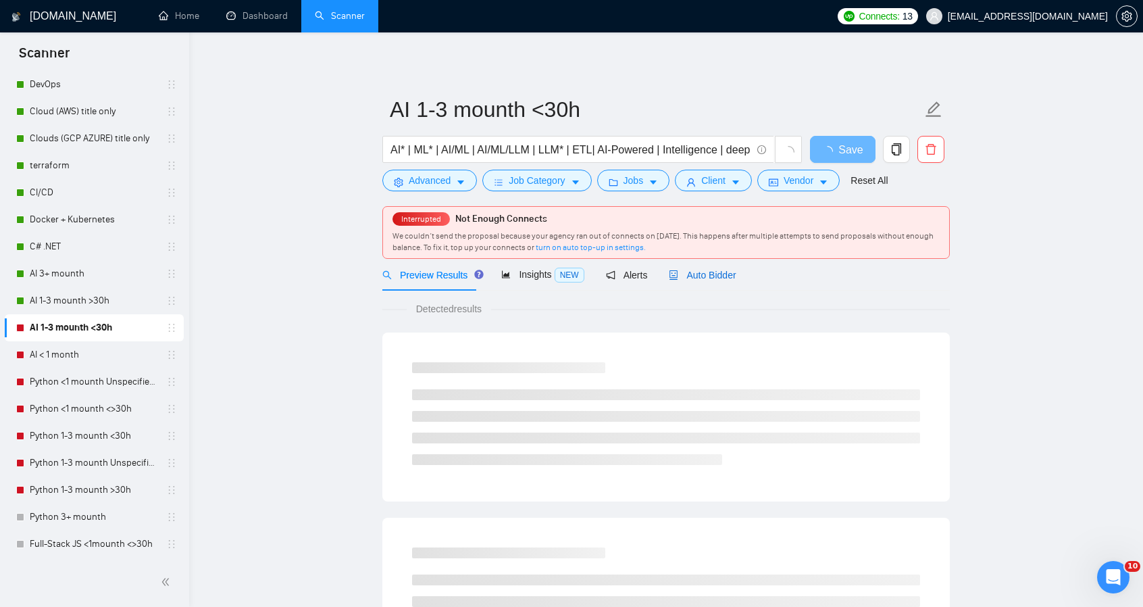
click at [719, 277] on span "Auto Bidder" at bounding box center [702, 275] width 67 height 11
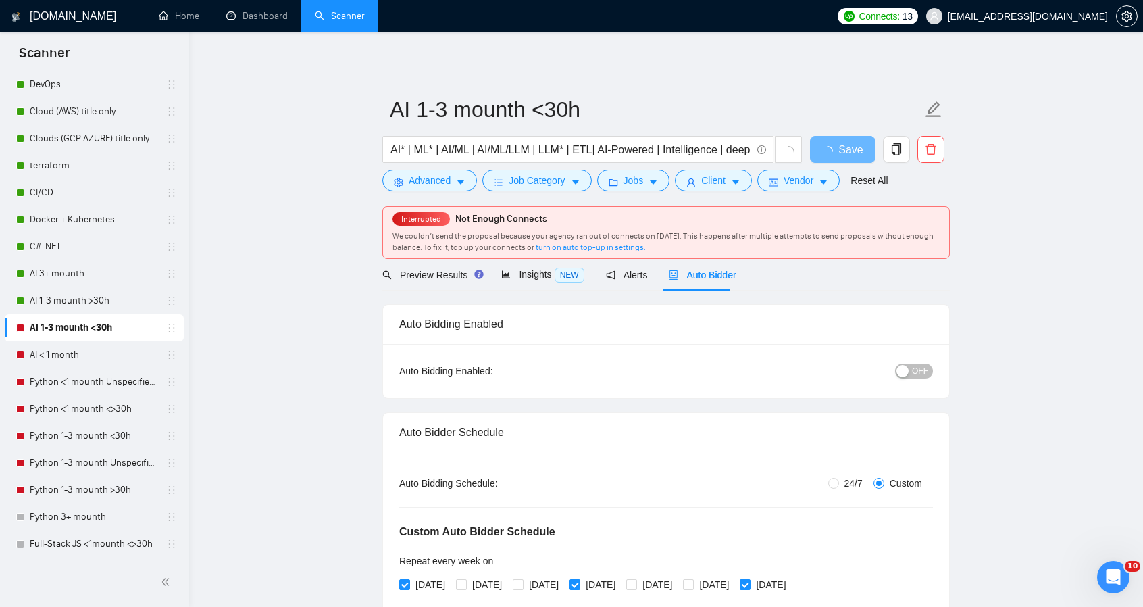
click at [934, 370] on div "Auto Bidding Enabled: OFF" at bounding box center [666, 371] width 566 height 54
click at [924, 368] on span "OFF" at bounding box center [920, 371] width 16 height 15
click at [916, 368] on span "ON" at bounding box center [910, 371] width 12 height 15
click at [845, 153] on span "Save" at bounding box center [843, 149] width 24 height 17
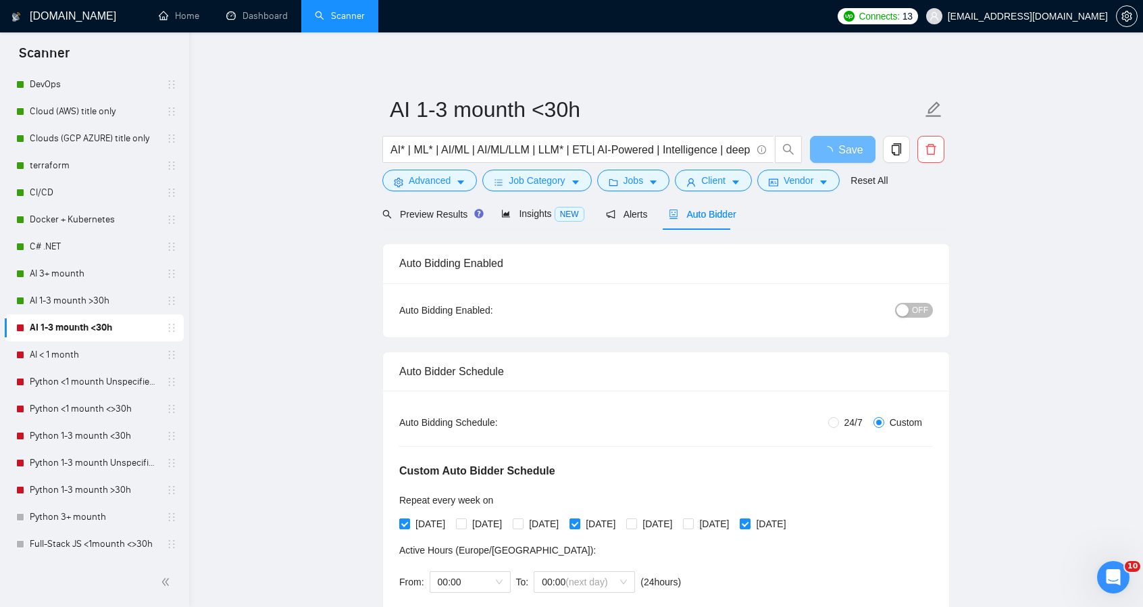
click at [925, 305] on span "OFF" at bounding box center [920, 310] width 16 height 15
click at [923, 309] on span "OFF" at bounding box center [920, 310] width 16 height 15
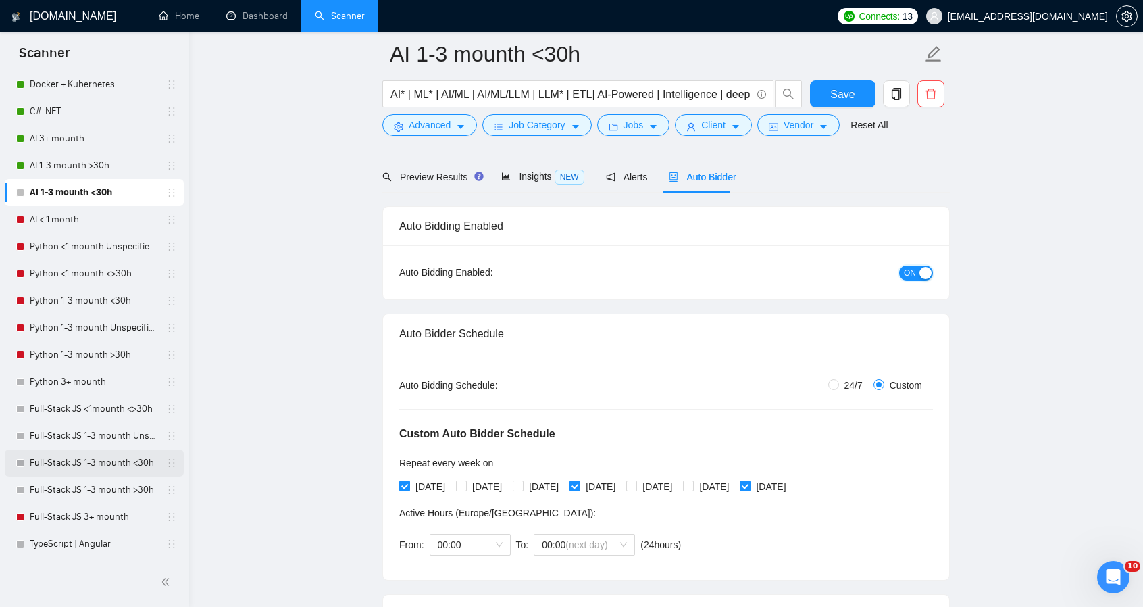
scroll to position [203, 0]
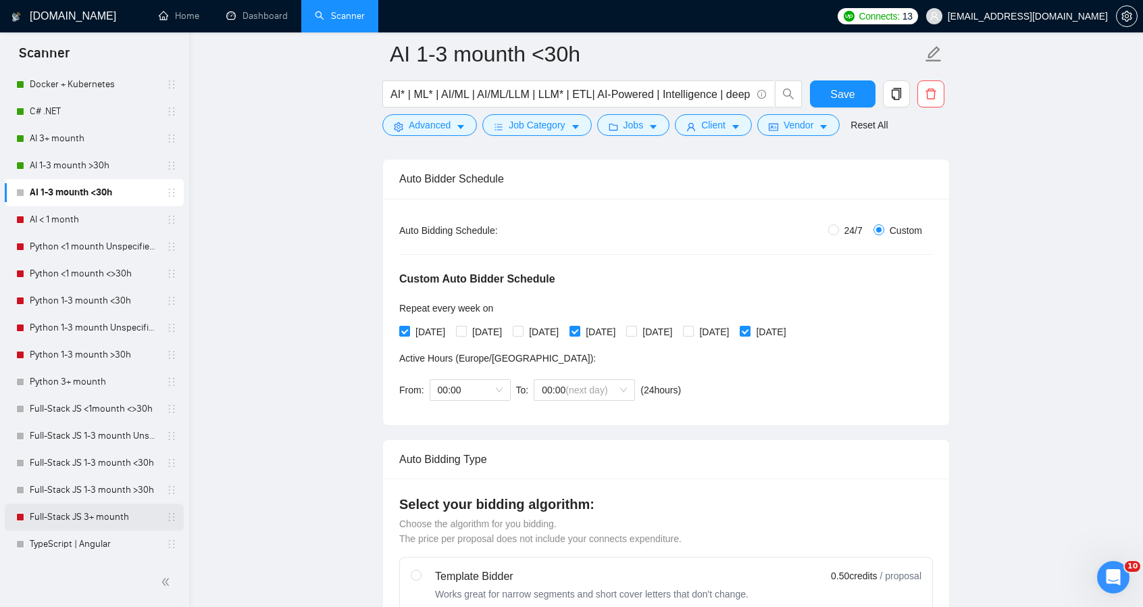
click at [82, 518] on link "Full-Stack JS 3+ mounth" at bounding box center [94, 516] width 128 height 27
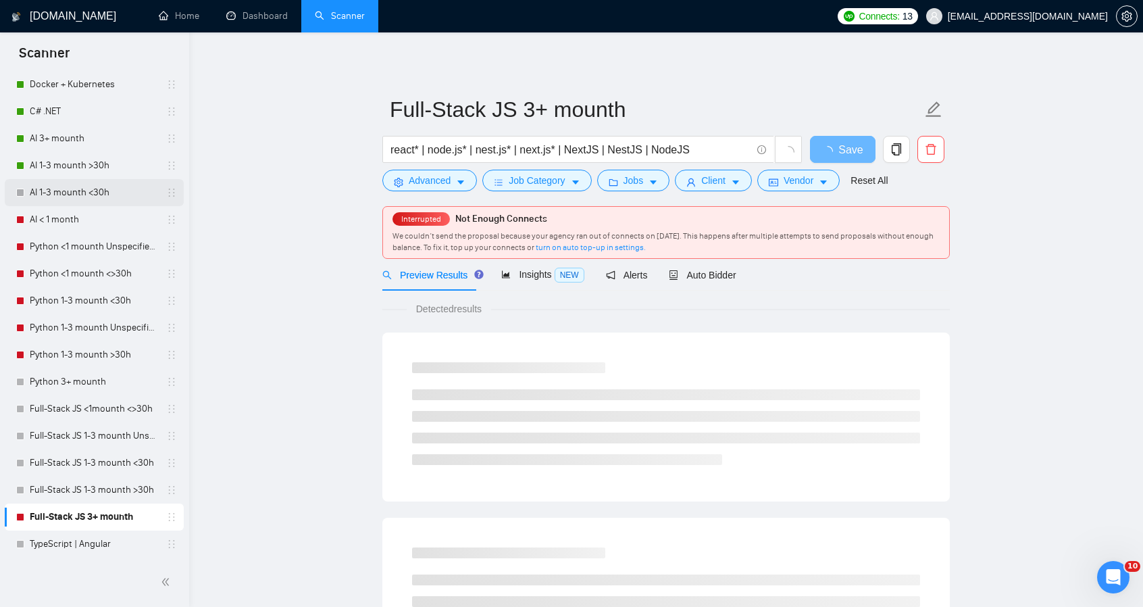
click at [86, 192] on link "AI 1-3 mounth <30h" at bounding box center [94, 192] width 128 height 27
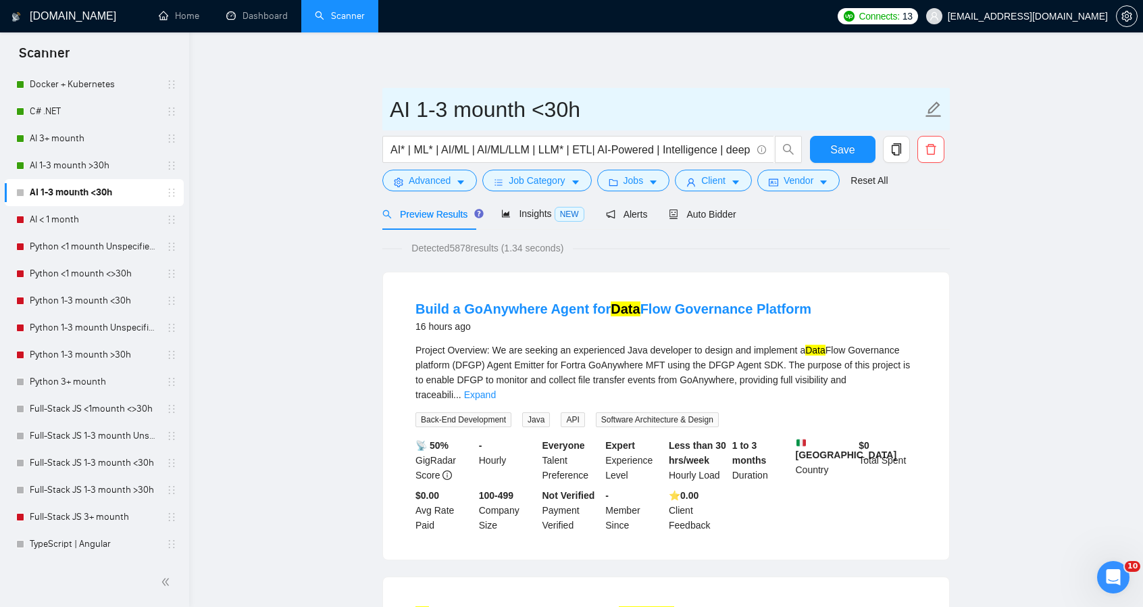
drag, startPoint x: 390, startPoint y: 105, endPoint x: 610, endPoint y: 121, distance: 220.2
click at [610, 121] on input "AI 1-3 mounth <30h" at bounding box center [656, 110] width 533 height 34
drag, startPoint x: 610, startPoint y: 121, endPoint x: 515, endPoint y: 103, distance: 96.4
click at [515, 103] on input "AI 1-3 mounth <30h" at bounding box center [656, 110] width 533 height 34
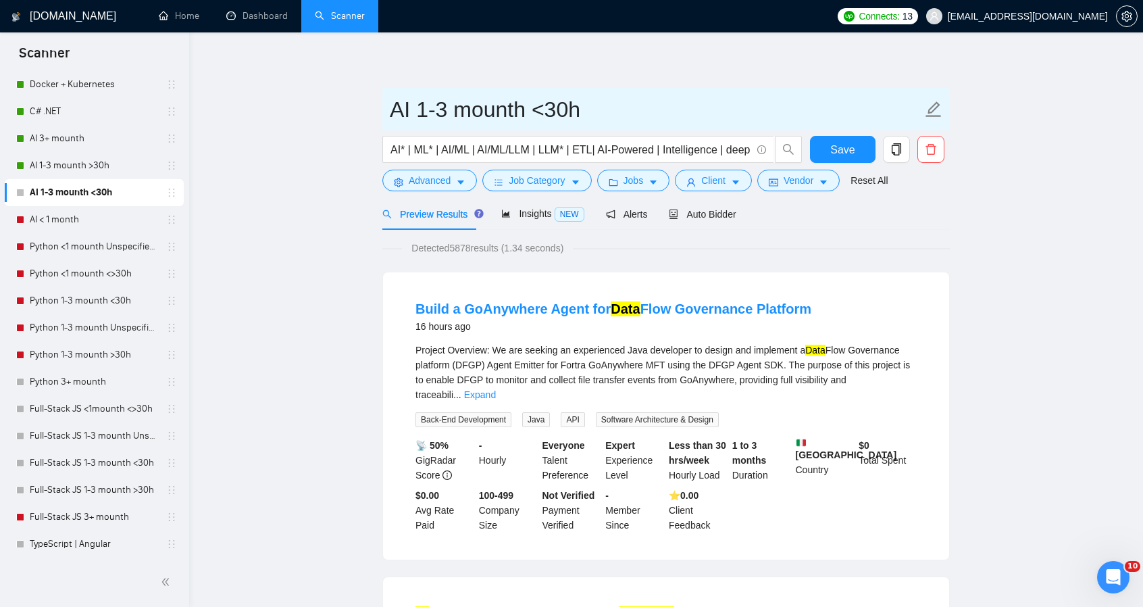
drag, startPoint x: 497, startPoint y: 99, endPoint x: 392, endPoint y: 87, distance: 105.4
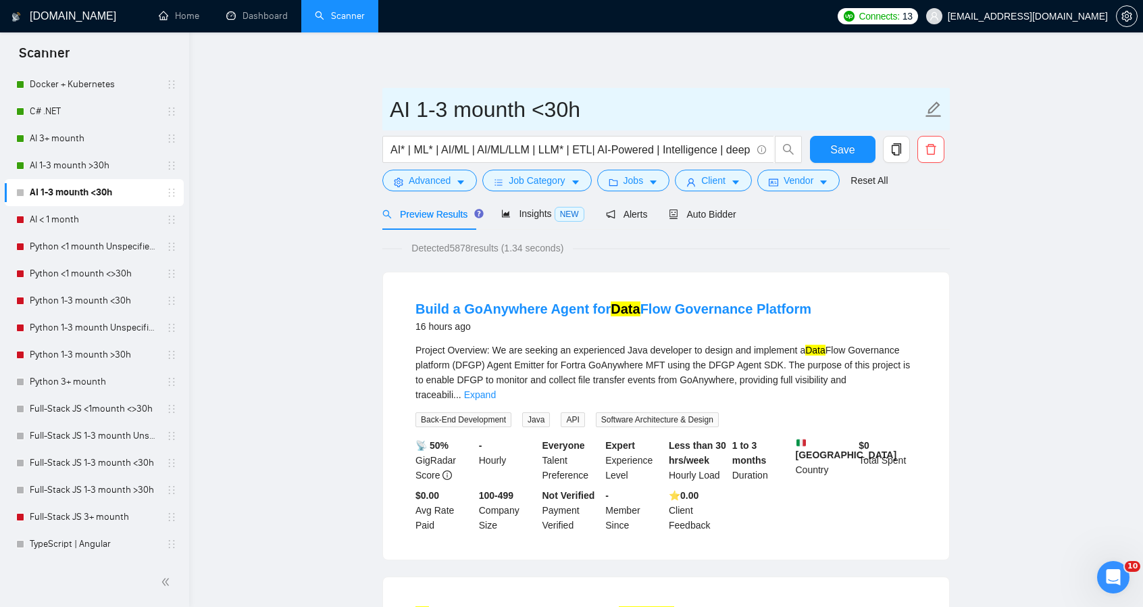
drag, startPoint x: 393, startPoint y: 111, endPoint x: 574, endPoint y: 119, distance: 180.6
click at [562, 115] on input "AI 1-3 mounth <30h" at bounding box center [656, 110] width 533 height 34
drag, startPoint x: 580, startPoint y: 119, endPoint x: 598, endPoint y: 116, distance: 18.4
click at [593, 120] on input "AI 1-3 mounth <30h" at bounding box center [656, 110] width 533 height 34
click at [606, 111] on input "AI 1-3 mounth <30h" at bounding box center [656, 110] width 533 height 34
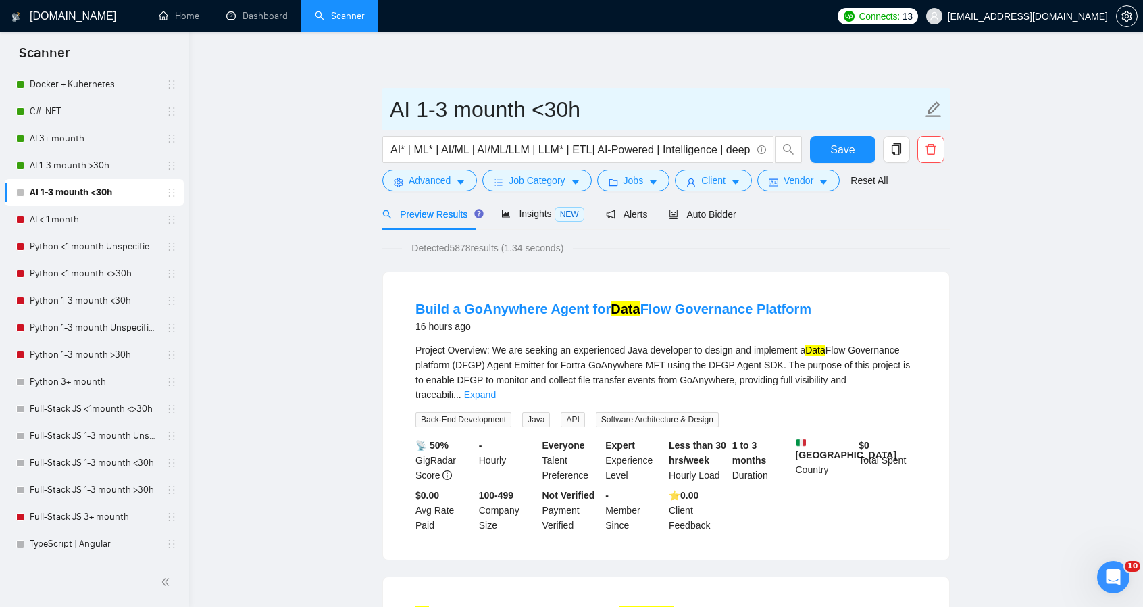
drag, startPoint x: 562, startPoint y: 101, endPoint x: 491, endPoint y: 109, distance: 71.4
click at [506, 107] on input "AI 1-3 mounth <30h" at bounding box center [656, 110] width 533 height 34
drag, startPoint x: 408, startPoint y: 112, endPoint x: 387, endPoint y: 108, distance: 21.2
click at [389, 108] on span "AI 1-3 mounth <30h" at bounding box center [667, 109] width 568 height 43
click at [387, 108] on span "AI 1-3 mounth <30h" at bounding box center [667, 109] width 568 height 43
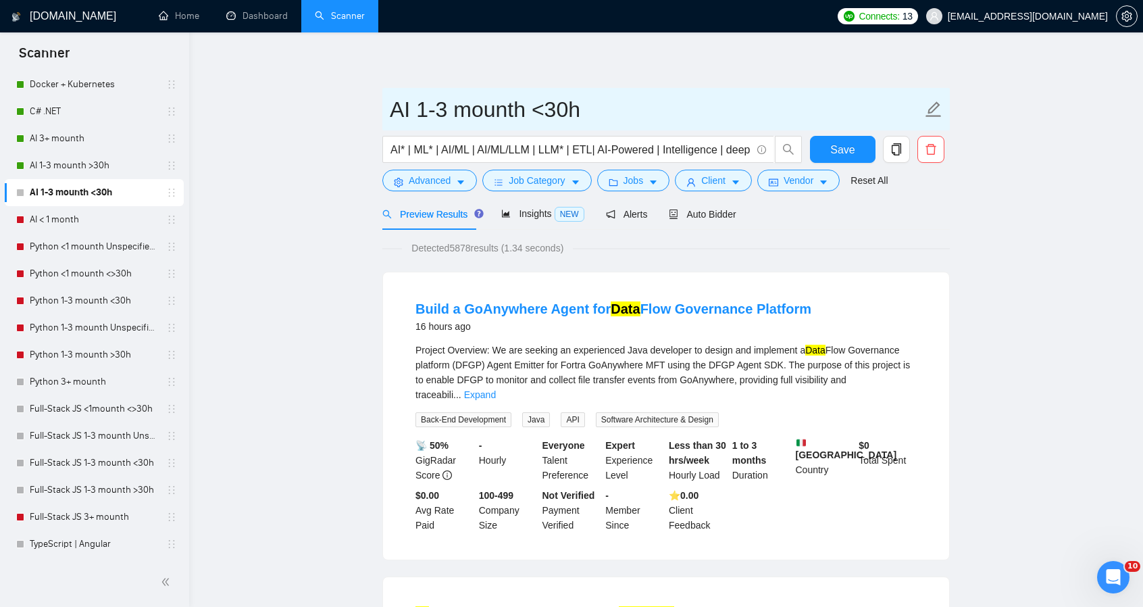
click at [387, 108] on span "AI 1-3 mounth <30h" at bounding box center [667, 109] width 568 height 43
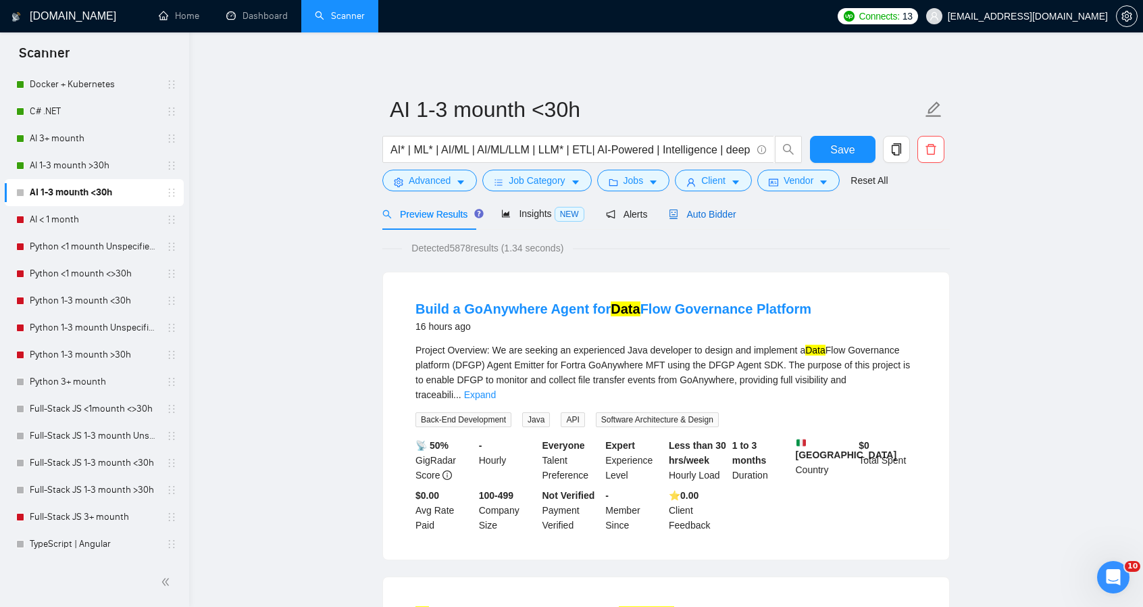
click at [705, 209] on span "Auto Bidder" at bounding box center [702, 214] width 67 height 11
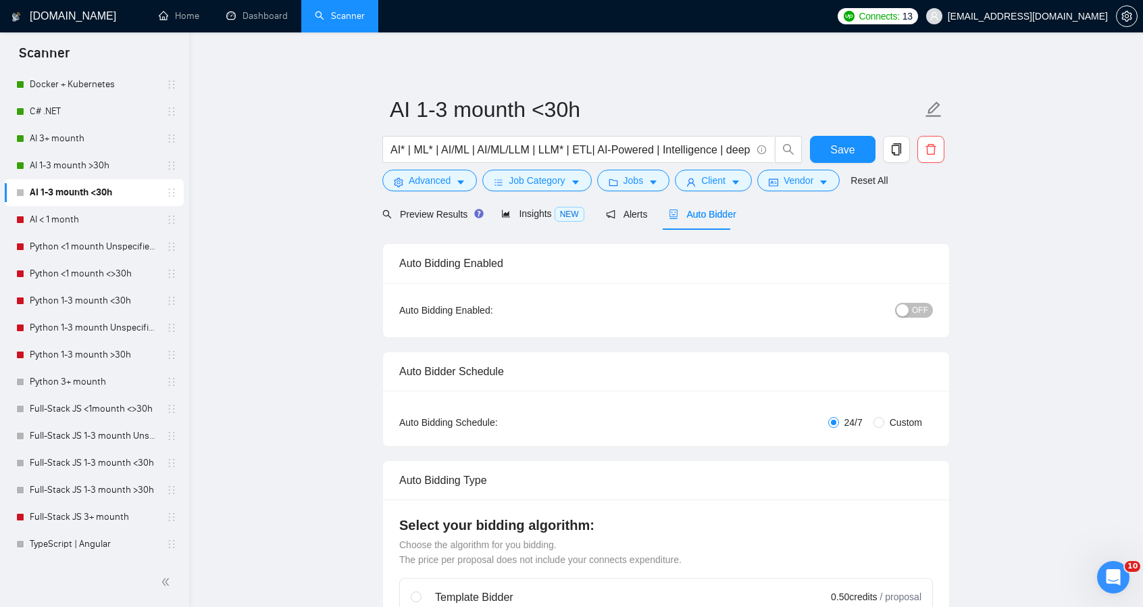
radio input "false"
radio input "true"
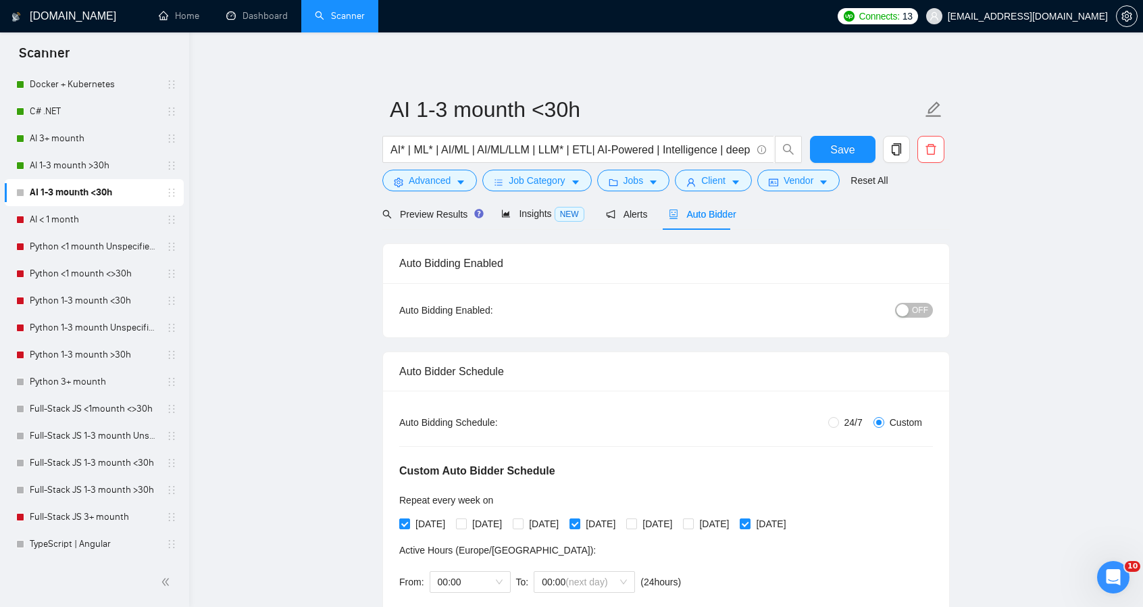
click at [923, 294] on div "Auto Bidding Enabled: OFF" at bounding box center [666, 310] width 566 height 54
click at [928, 314] on span "OFF" at bounding box center [920, 310] width 16 height 15
click at [862, 153] on div "Reset all filters" at bounding box center [863, 154] width 73 height 23
click at [854, 143] on div "Reset all filters" at bounding box center [863, 154] width 73 height 23
click at [854, 140] on button "Save" at bounding box center [843, 149] width 66 height 27
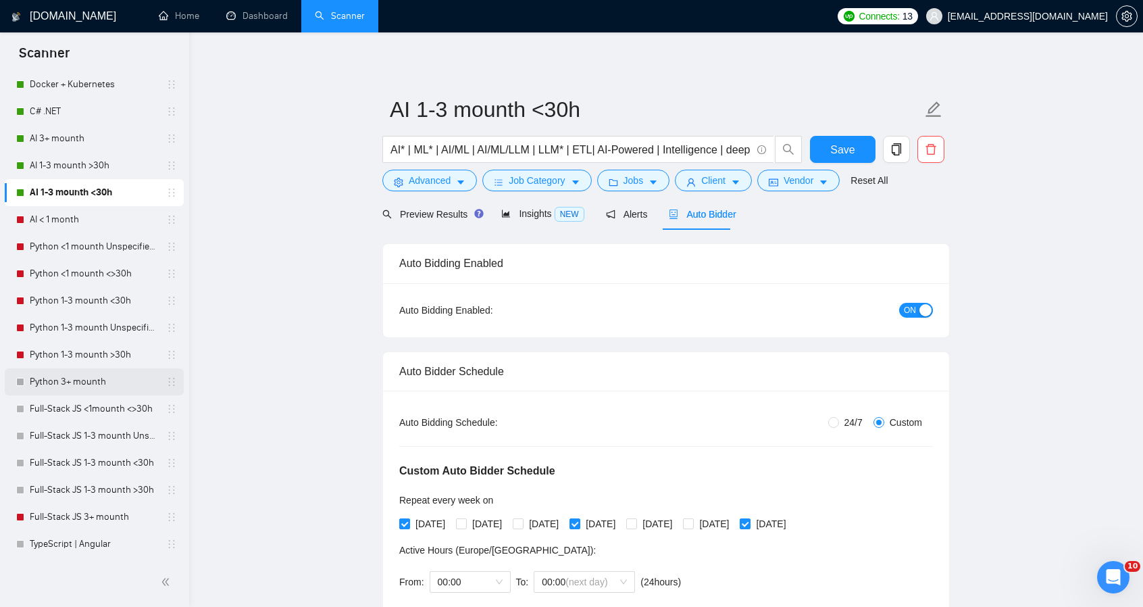
click at [62, 383] on link "Python 3+ mounth" at bounding box center [94, 381] width 128 height 27
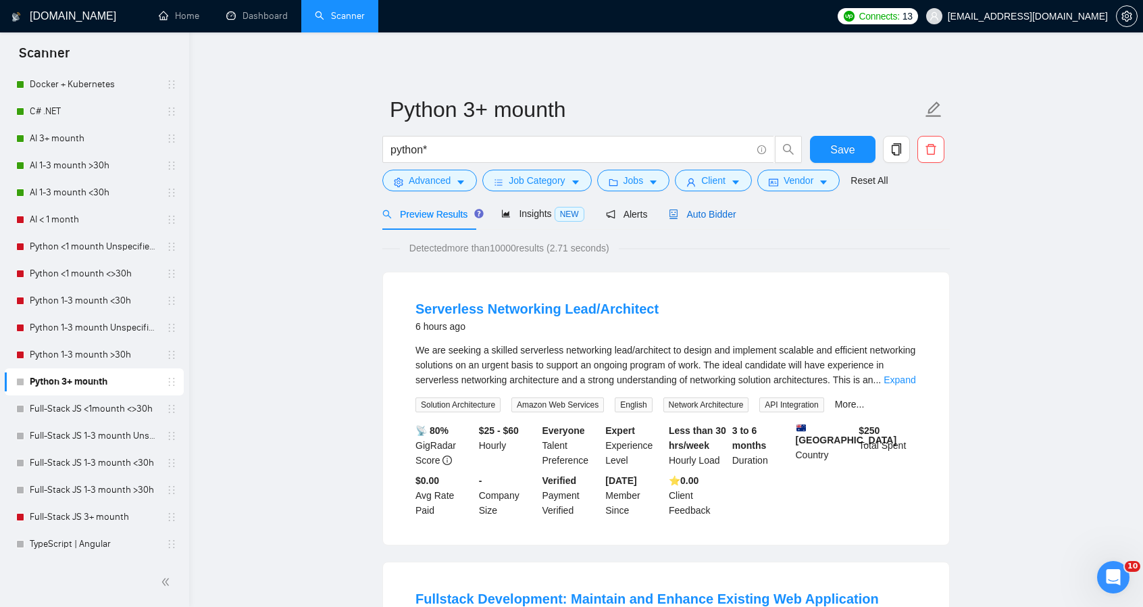
click at [704, 218] on span "Auto Bidder" at bounding box center [702, 214] width 67 height 11
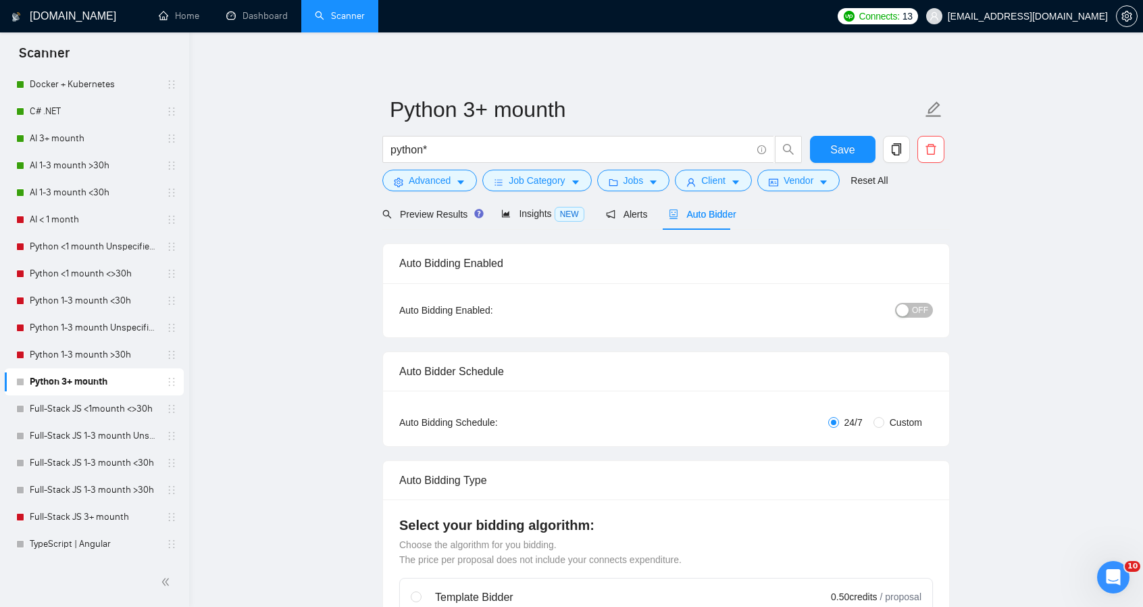
click at [912, 314] on button "OFF" at bounding box center [914, 310] width 38 height 15
click at [920, 314] on div "button" at bounding box center [926, 310] width 12 height 12
click at [933, 305] on div "Auto Bidding Enabled: OFF" at bounding box center [666, 310] width 566 height 54
click at [916, 310] on span "OFF" at bounding box center [920, 310] width 16 height 15
click at [916, 310] on span "ON" at bounding box center [910, 310] width 12 height 15
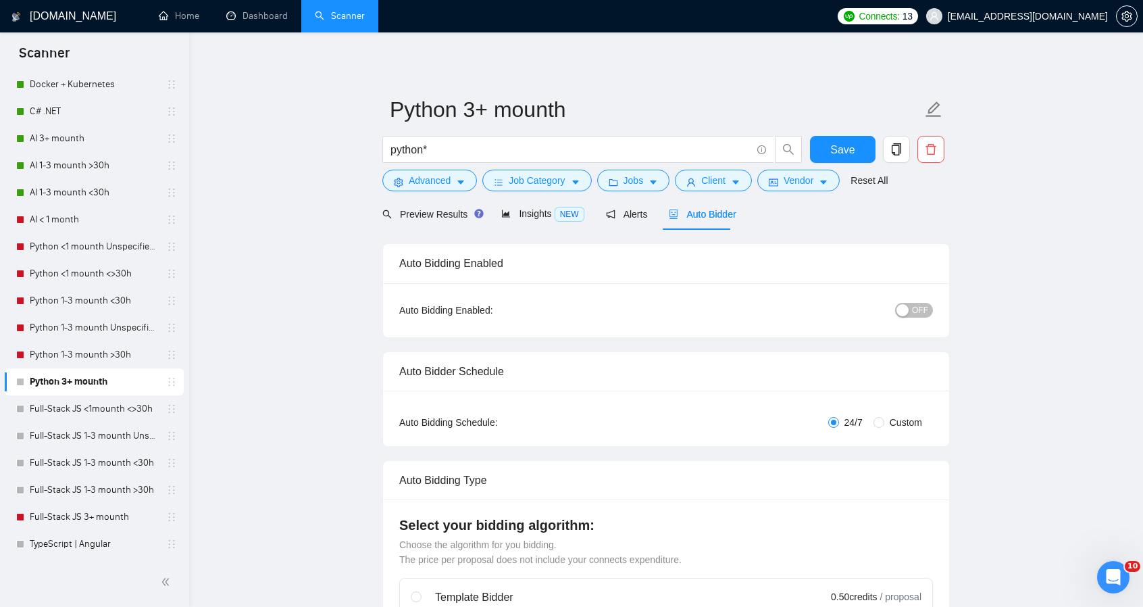
click at [924, 307] on span "OFF" at bounding box center [920, 310] width 16 height 15
click at [858, 139] on button "Save" at bounding box center [843, 149] width 66 height 27
click at [84, 520] on link "Full-Stack JS 3+ mounth" at bounding box center [94, 516] width 128 height 27
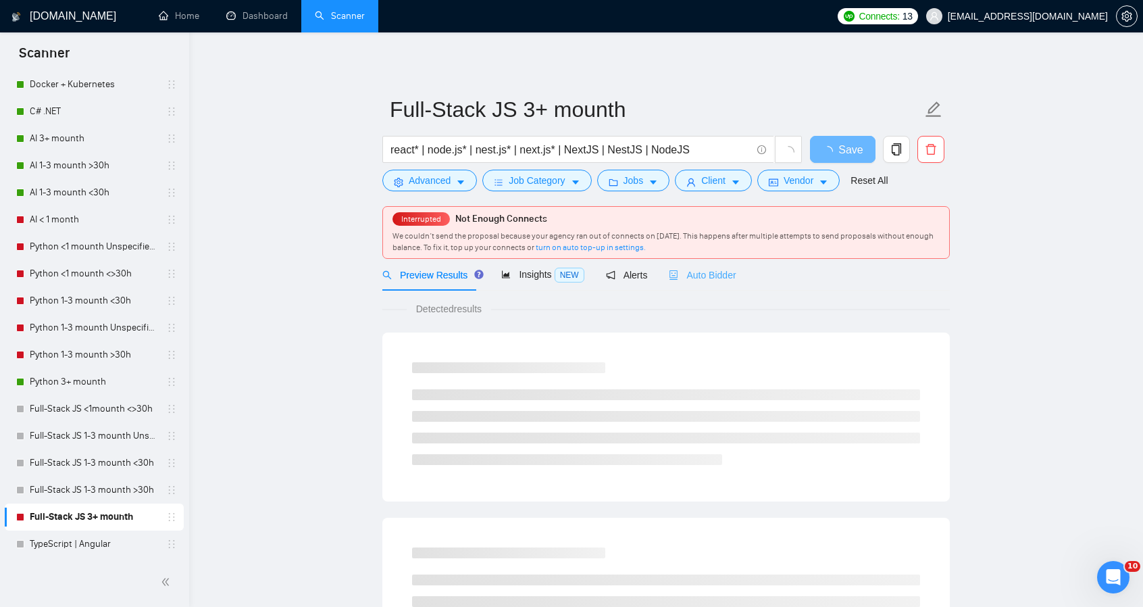
click at [706, 282] on div "Auto Bidder" at bounding box center [702, 275] width 67 height 32
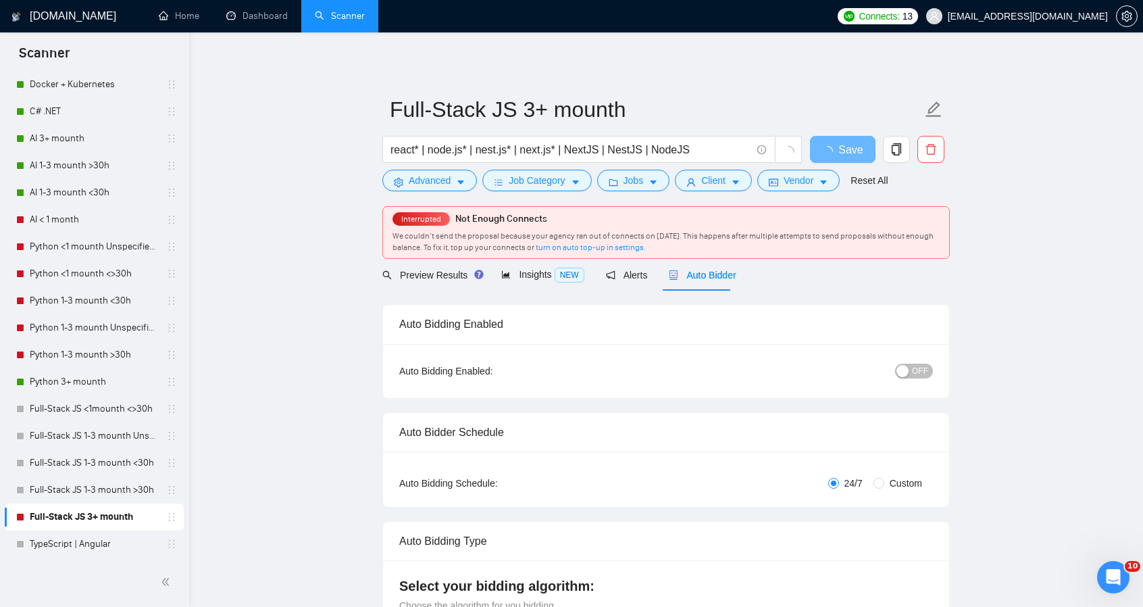
click at [930, 367] on button "OFF" at bounding box center [914, 371] width 38 height 15
click at [846, 148] on span "Save" at bounding box center [843, 149] width 24 height 17
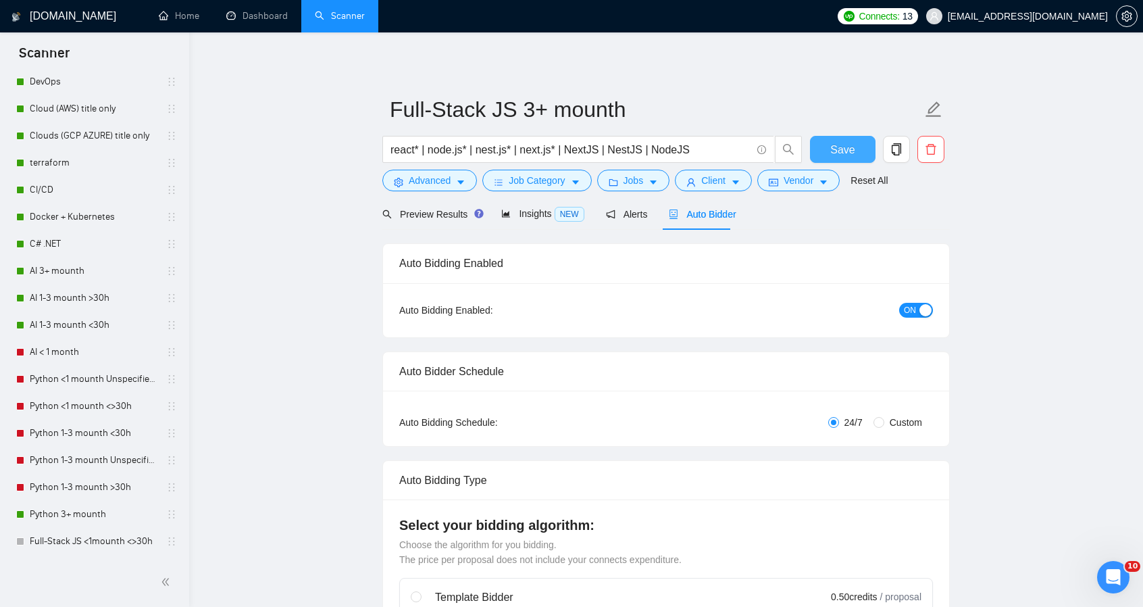
scroll to position [203, 0]
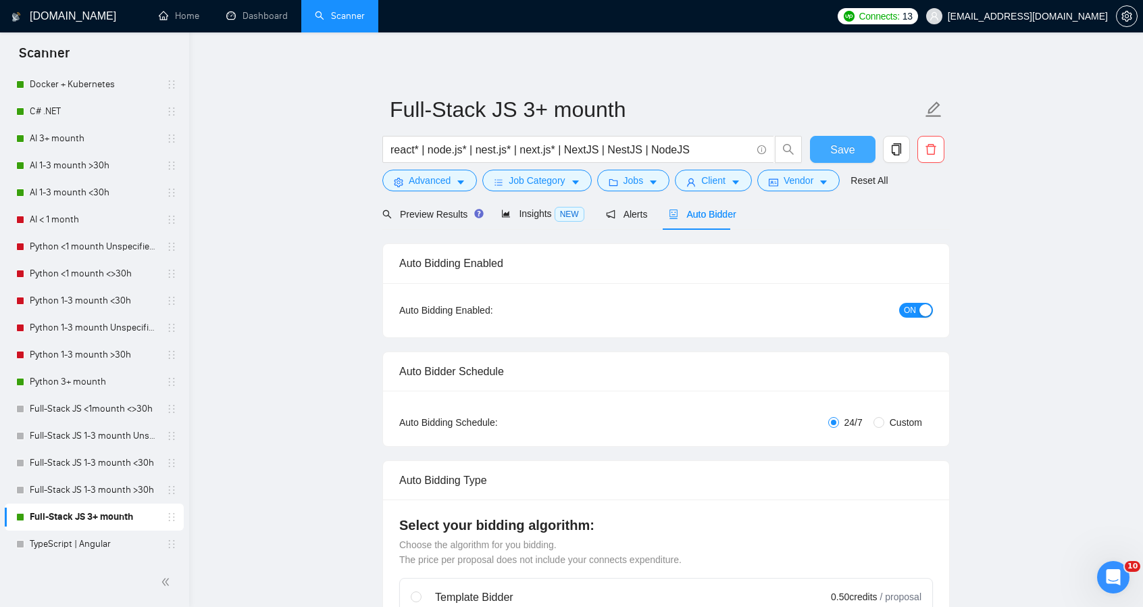
click at [810, 136] on button "Save" at bounding box center [843, 149] width 66 height 27
click at [89, 537] on link "TypeScript | Angular" at bounding box center [94, 544] width 128 height 27
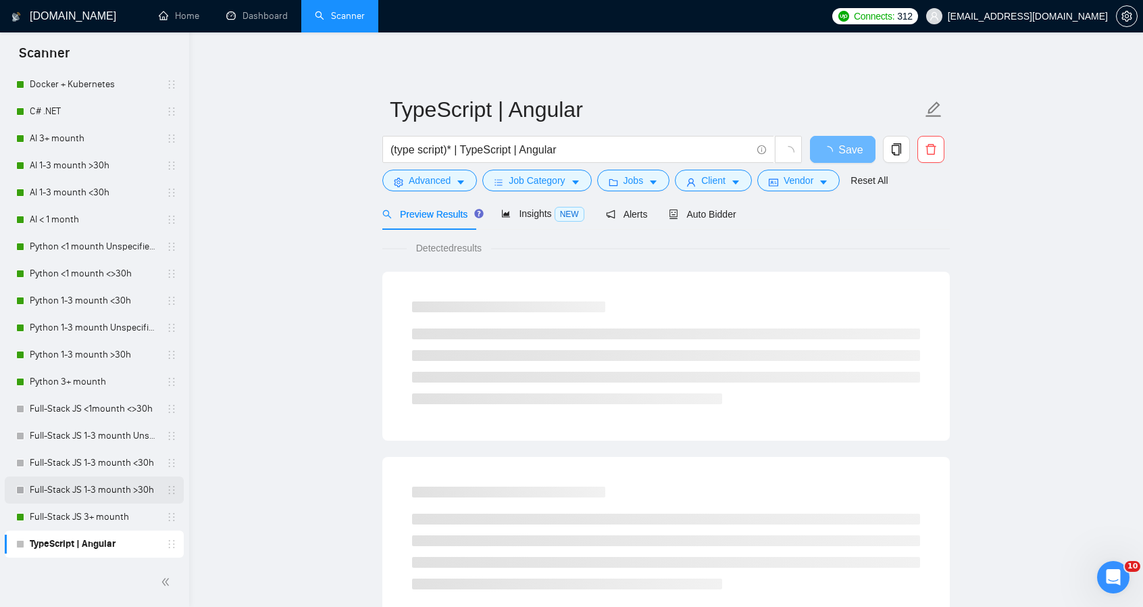
click at [115, 482] on link "Full-Stack JS 1-3 mounth >30h" at bounding box center [94, 489] width 128 height 27
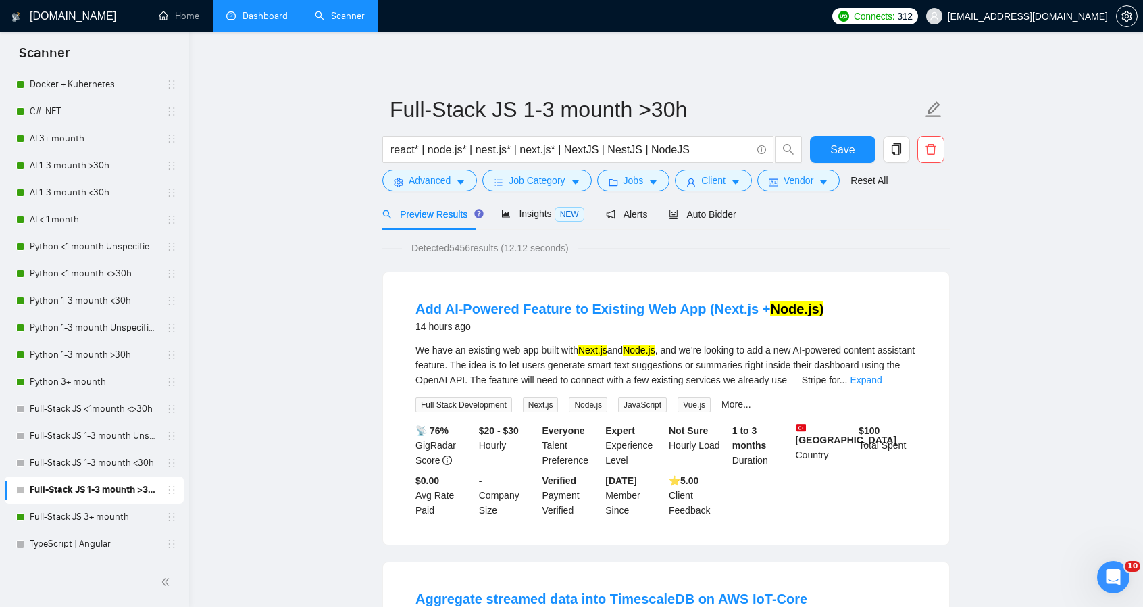
click at [262, 10] on link "Dashboard" at bounding box center [256, 15] width 61 height 11
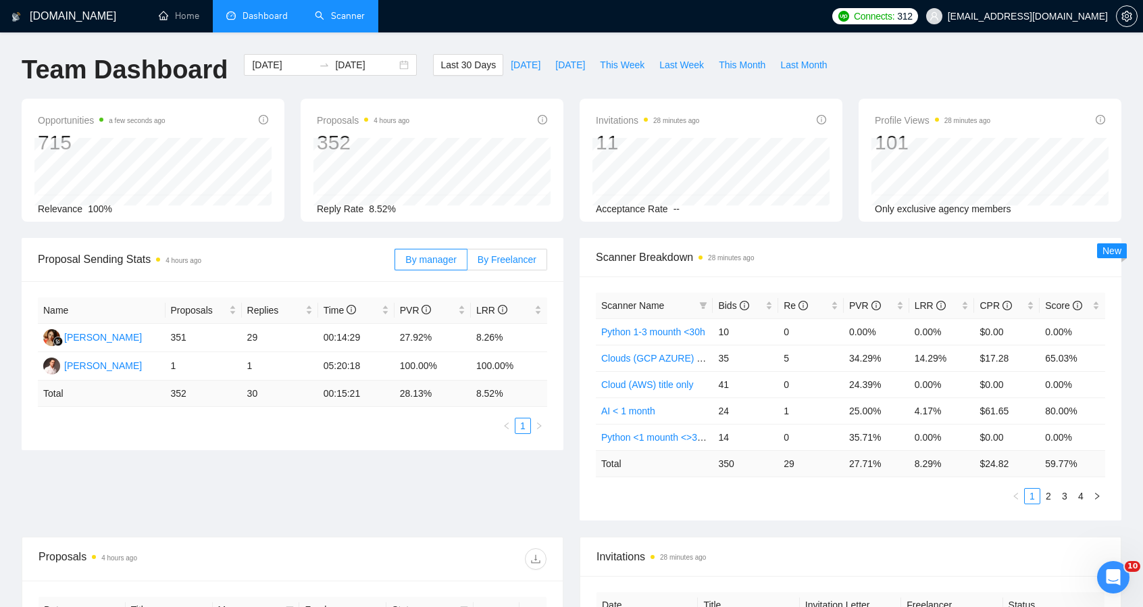
click at [513, 259] on span "By Freelancer" at bounding box center [507, 259] width 59 height 11
click at [468, 263] on input "By Freelancer" at bounding box center [468, 263] width 0 height 0
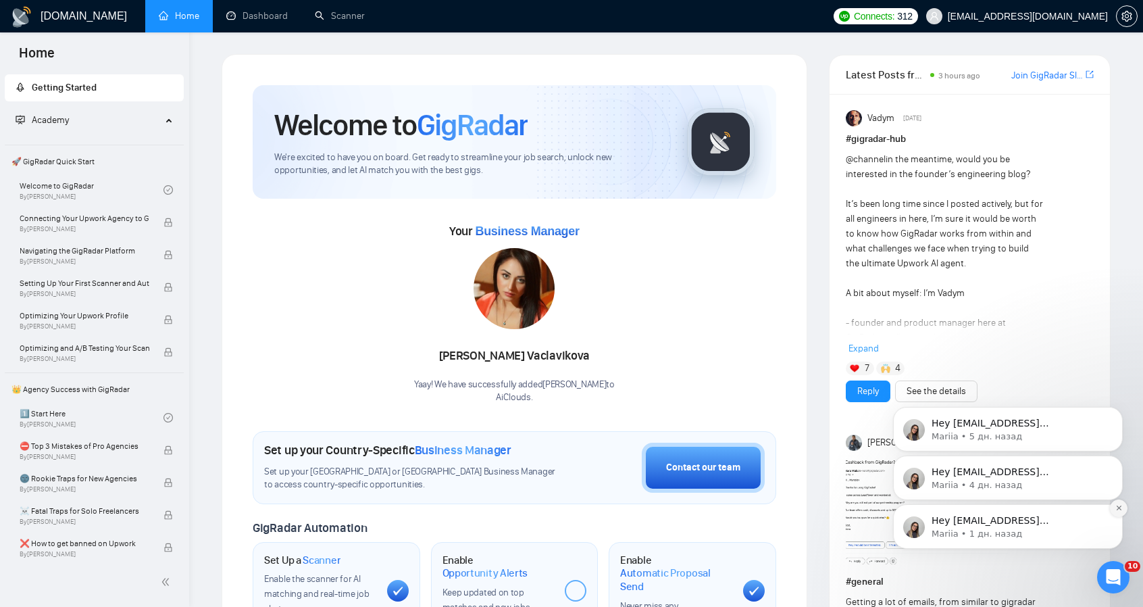
click at [1117, 508] on icon "Dismiss notification" at bounding box center [1119, 507] width 7 height 7
click at [1117, 506] on icon "Dismiss notification" at bounding box center [1119, 509] width 6 height 6
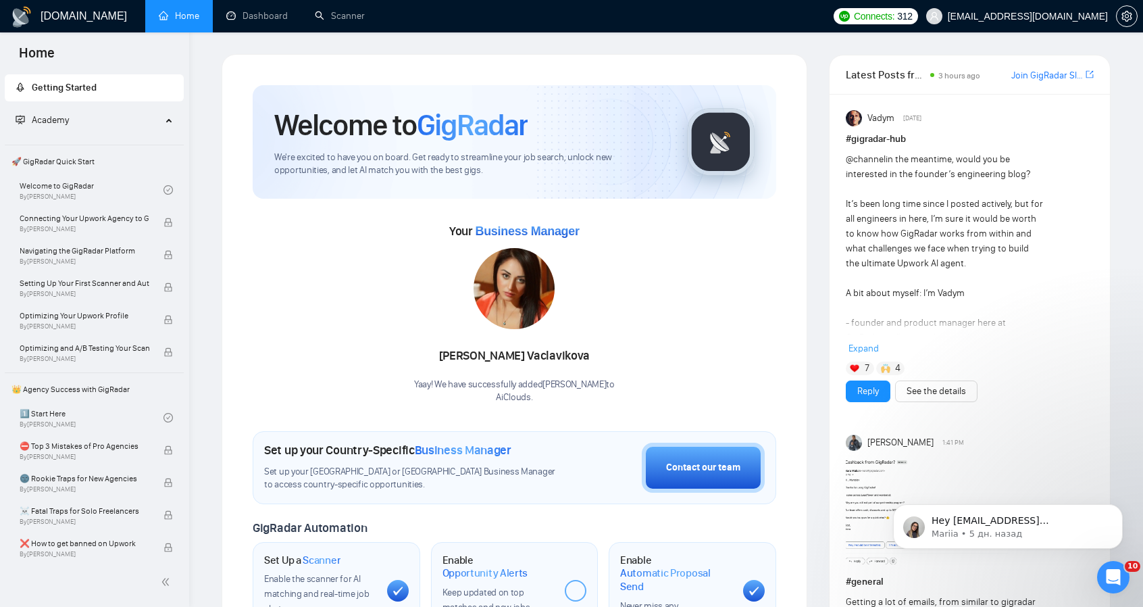
click at [1117, 508] on icon "Dismiss notification" at bounding box center [1119, 509] width 6 height 6
